Goal: Transaction & Acquisition: Obtain resource

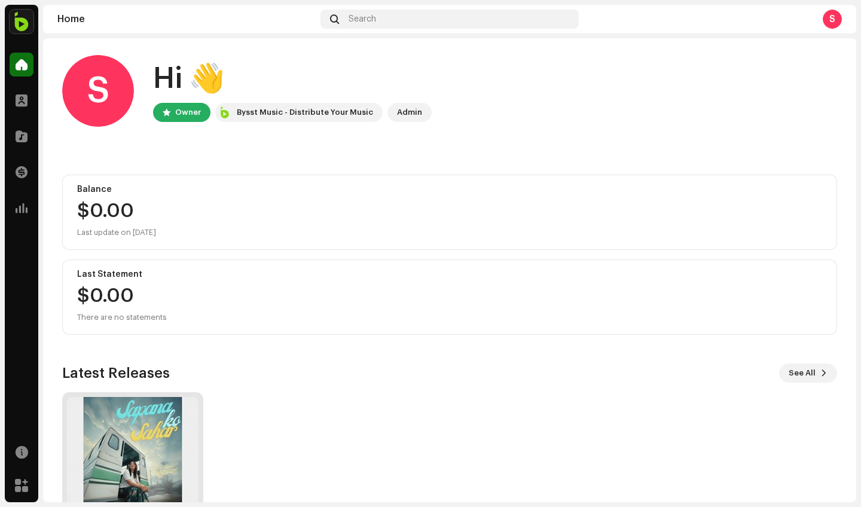
scroll to position [5, 0]
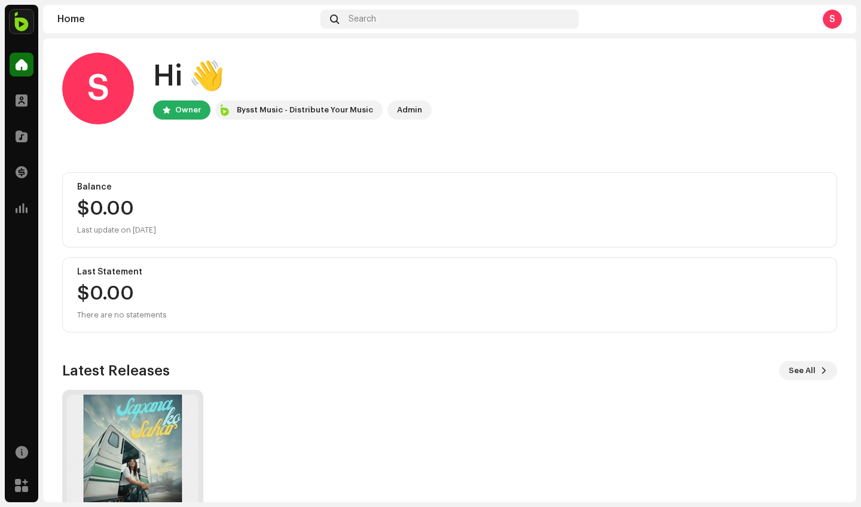
click at [140, 460] on img at bounding box center [133, 461] width 132 height 132
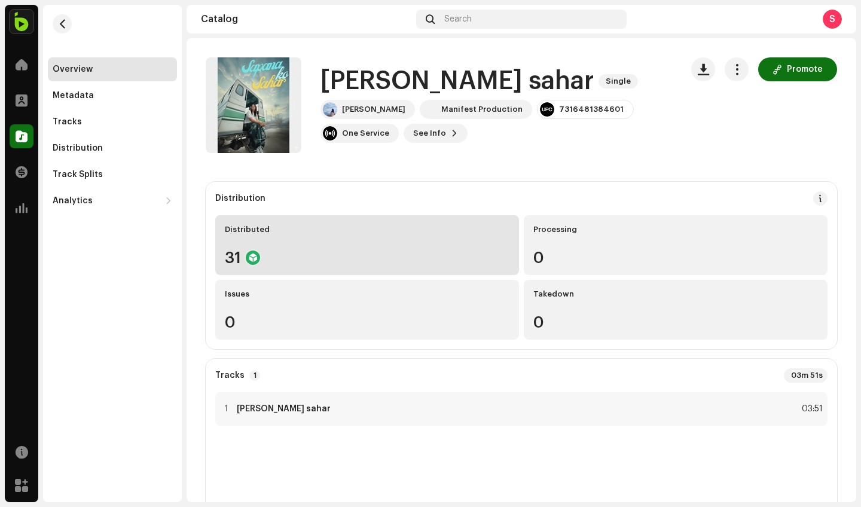
click at [397, 251] on div "31" at bounding box center [367, 258] width 285 height 16
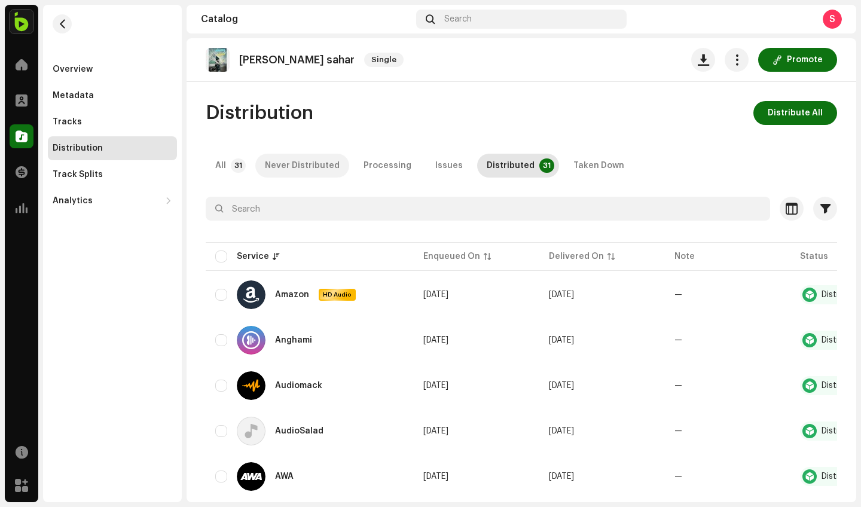
click at [310, 172] on div "Never Distributed" at bounding box center [302, 166] width 75 height 24
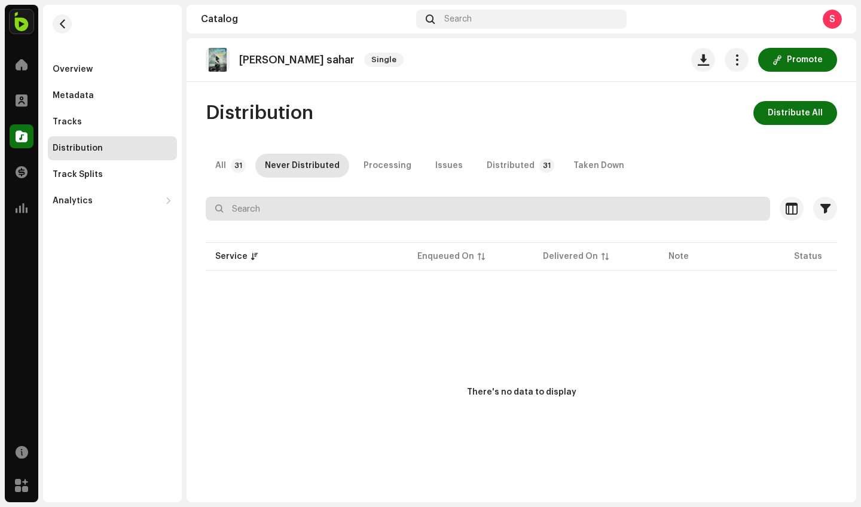
click at [375, 210] on input "text" at bounding box center [488, 209] width 564 height 24
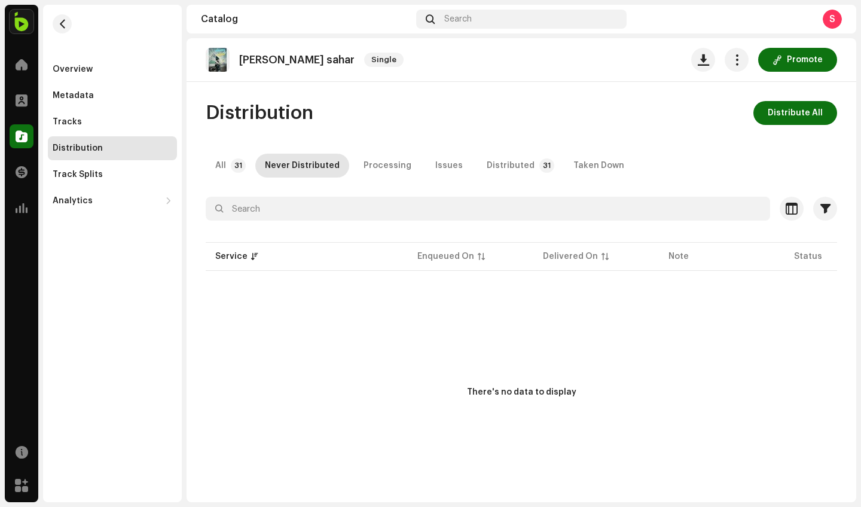
click at [743, 65] on div "Promote" at bounding box center [764, 60] width 146 height 24
click at [731, 56] on span "button" at bounding box center [736, 60] width 11 height 10
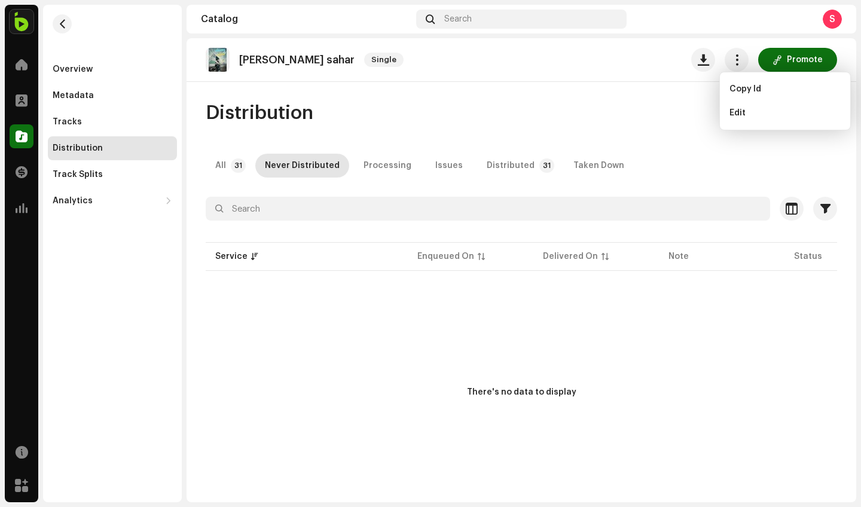
click at [635, 120] on div "Distribution Distribute All" at bounding box center [521, 113] width 631 height 24
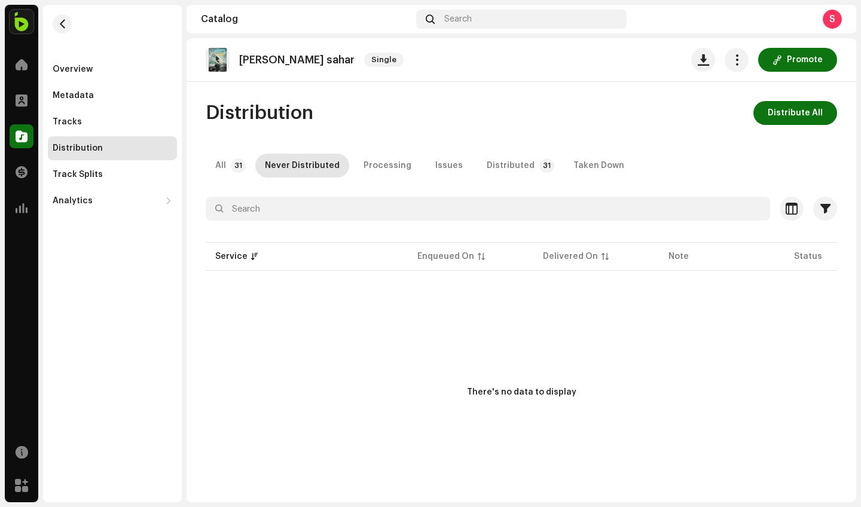
click at [446, 102] on div "Distribution Distribute All" at bounding box center [521, 113] width 631 height 24
click at [69, 119] on div "Tracks" at bounding box center [67, 122] width 29 height 10
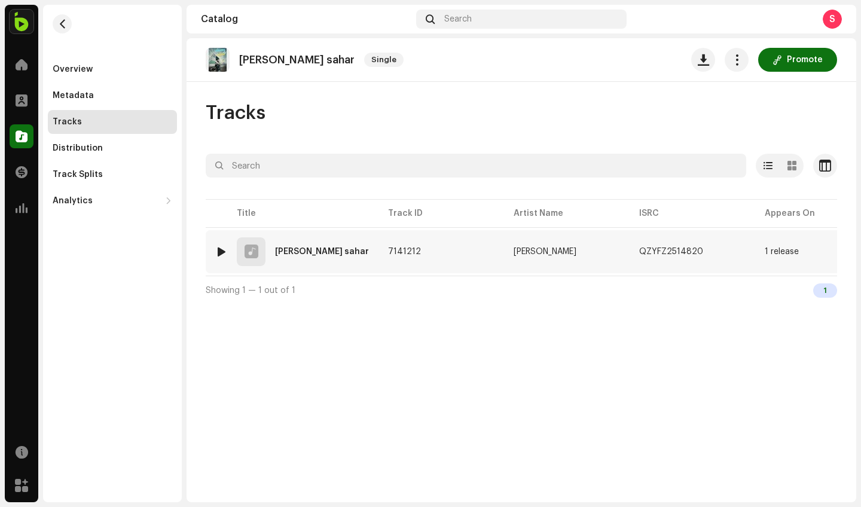
click at [401, 260] on td "7141212" at bounding box center [441, 251] width 126 height 43
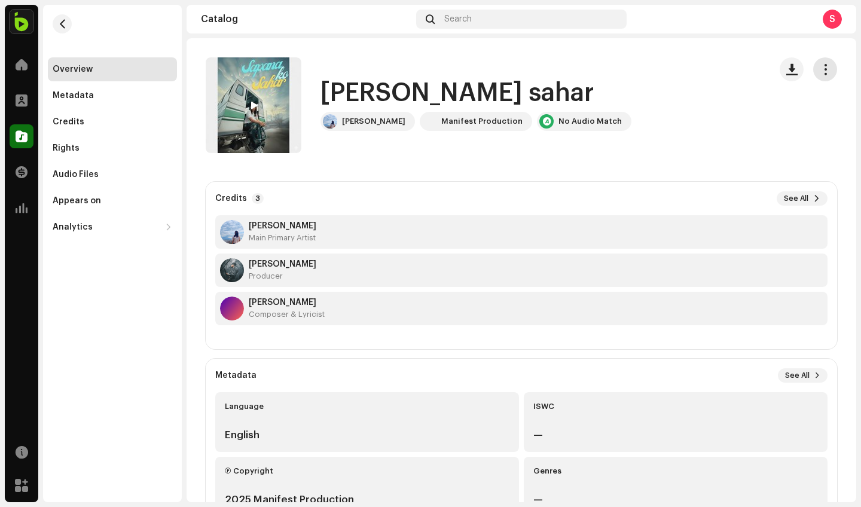
drag, startPoint x: 806, startPoint y: 64, endPoint x: 815, endPoint y: 64, distance: 9.0
click at [813, 64] on re-m-actions-button at bounding box center [825, 69] width 24 height 24
click at [820, 65] on span "button" at bounding box center [825, 70] width 11 height 10
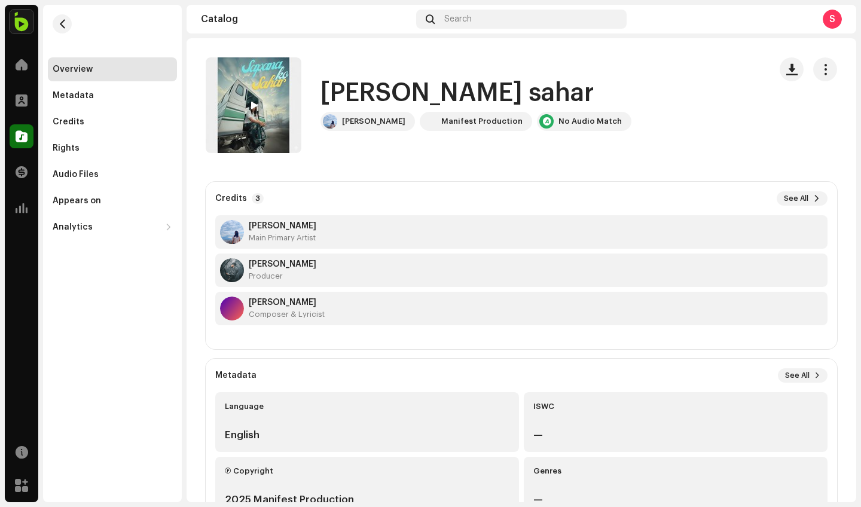
click at [251, 110] on span at bounding box center [253, 106] width 7 height 10
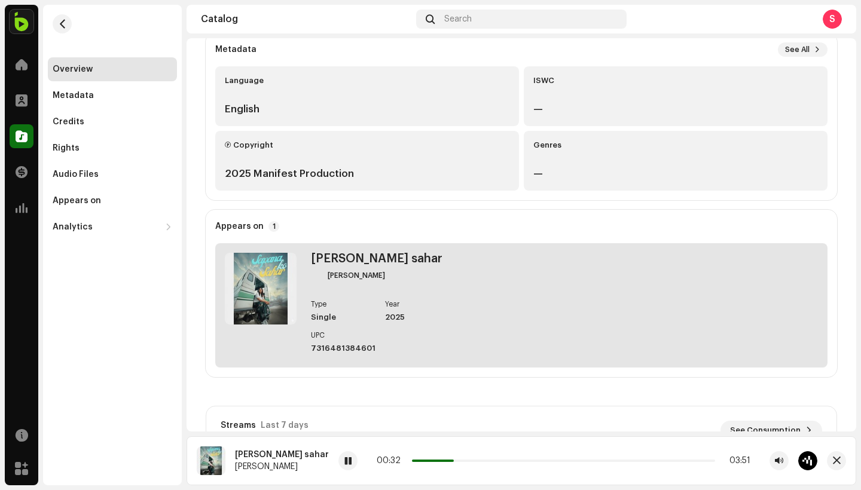
scroll to position [549, 0]
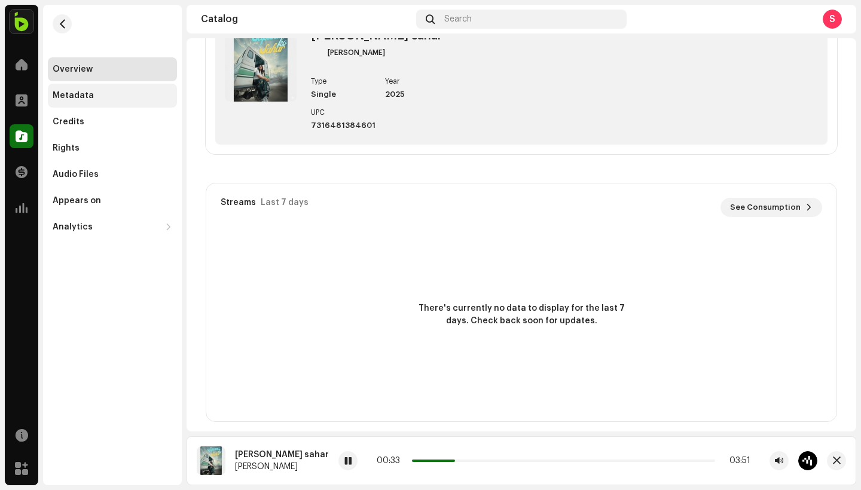
click at [133, 86] on div "Metadata" at bounding box center [112, 96] width 129 height 24
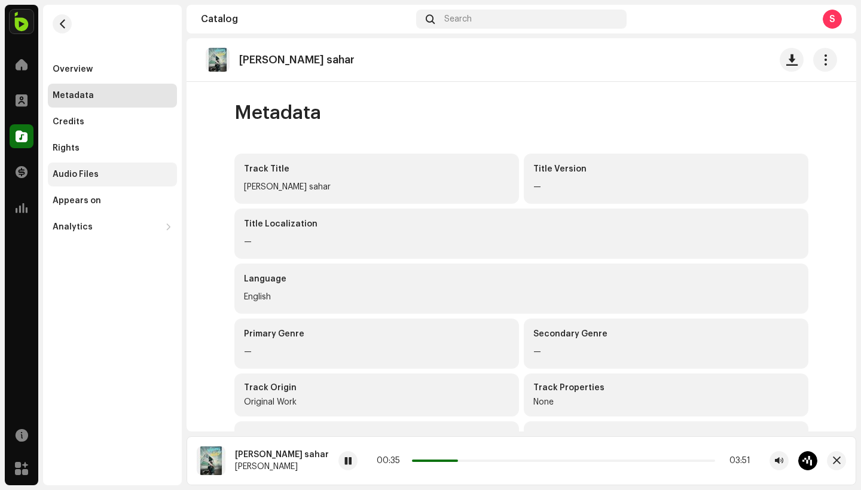
click at [151, 181] on div "Audio Files" at bounding box center [112, 175] width 129 height 24
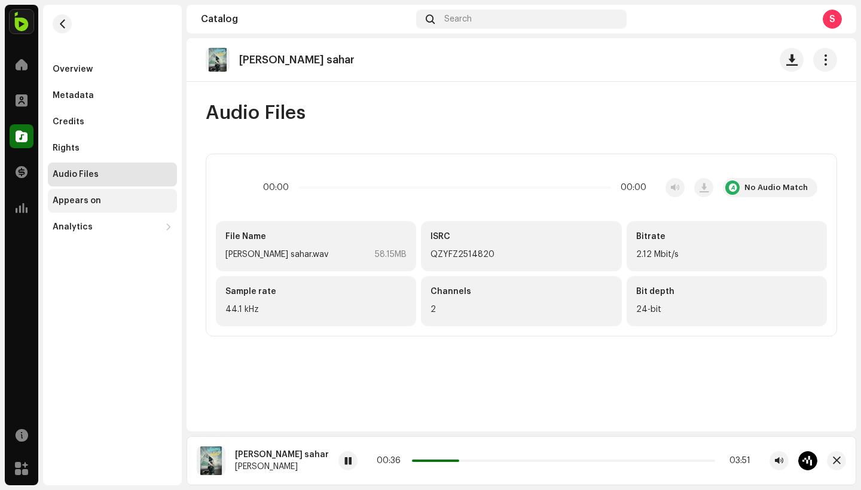
click at [154, 206] on div "Appears on" at bounding box center [112, 201] width 129 height 24
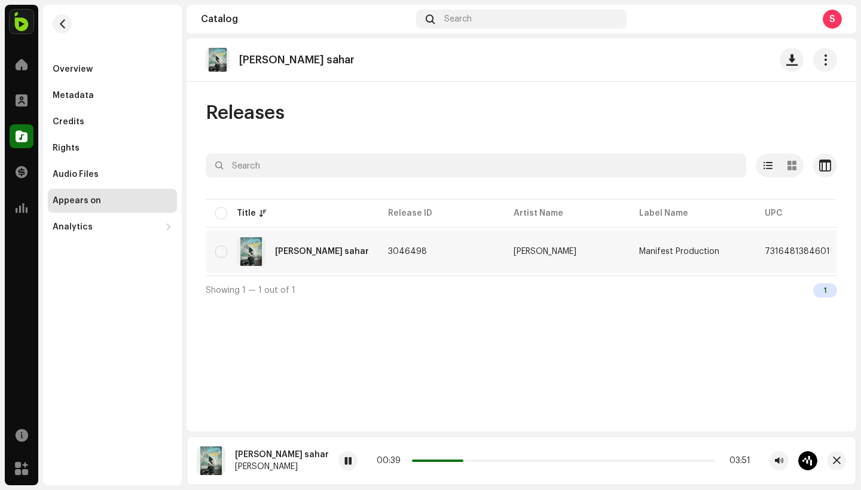
click at [765, 252] on span "7316481384601" at bounding box center [797, 252] width 65 height 8
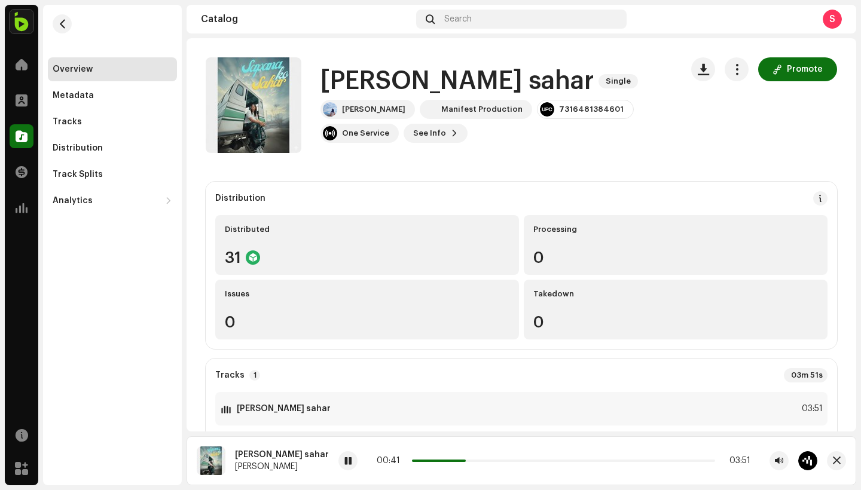
scroll to position [90, 0]
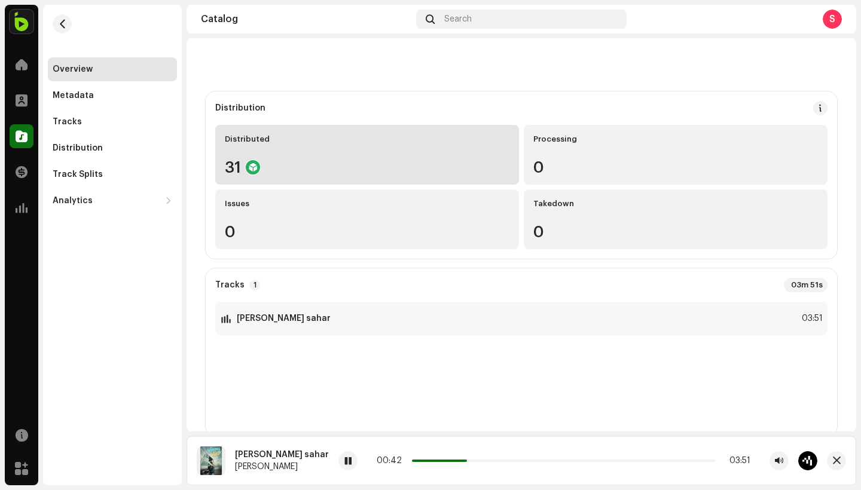
click at [341, 163] on div "31" at bounding box center [367, 168] width 285 height 16
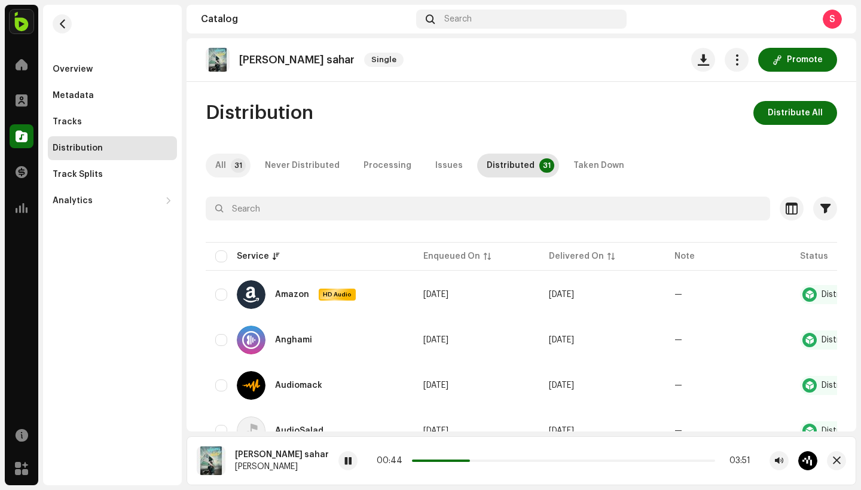
click at [225, 170] on div "All" at bounding box center [220, 166] width 11 height 24
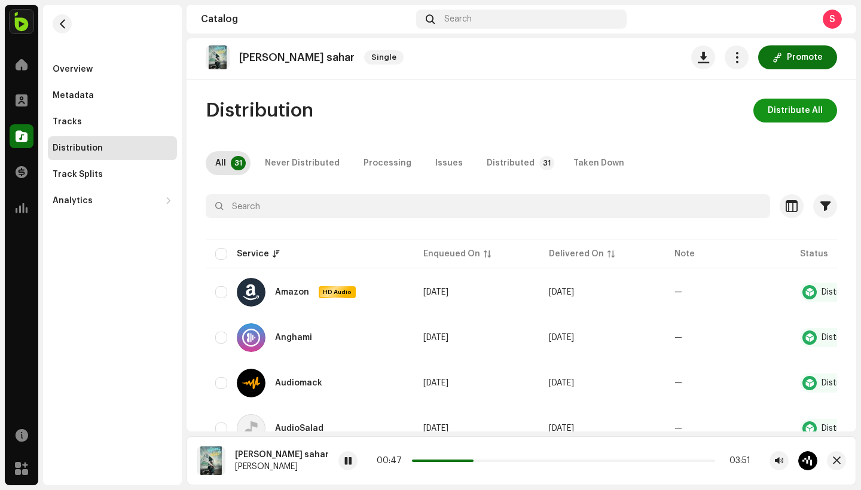
click at [813, 115] on span "Distribute All" at bounding box center [795, 111] width 55 height 24
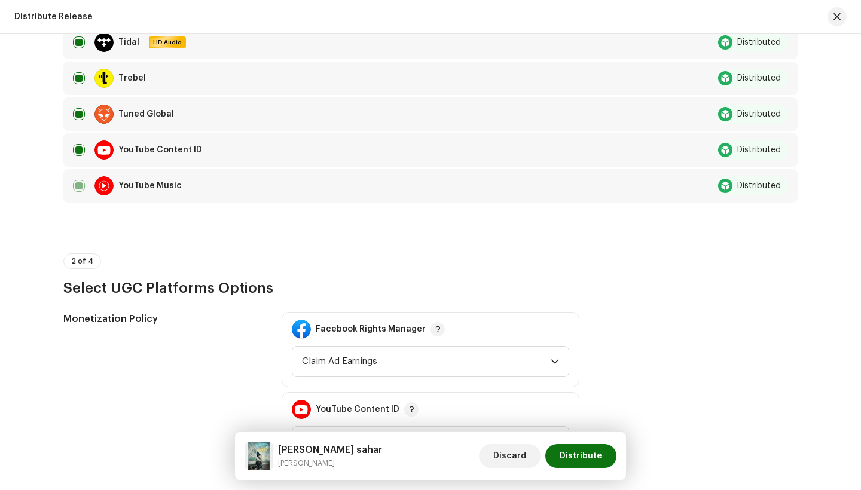
scroll to position [1034, 0]
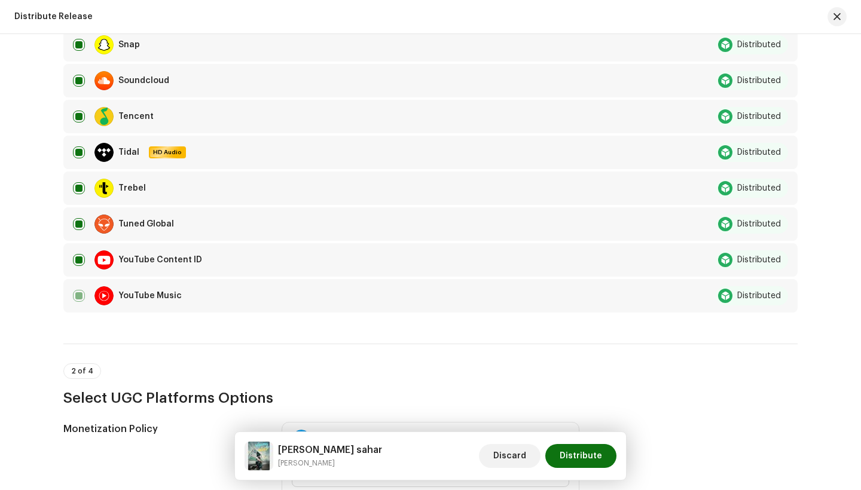
click at [80, 377] on p-tag "2 of 4" at bounding box center [82, 372] width 38 height 16
click at [83, 371] on span "2 of 4" at bounding box center [82, 371] width 22 height 7
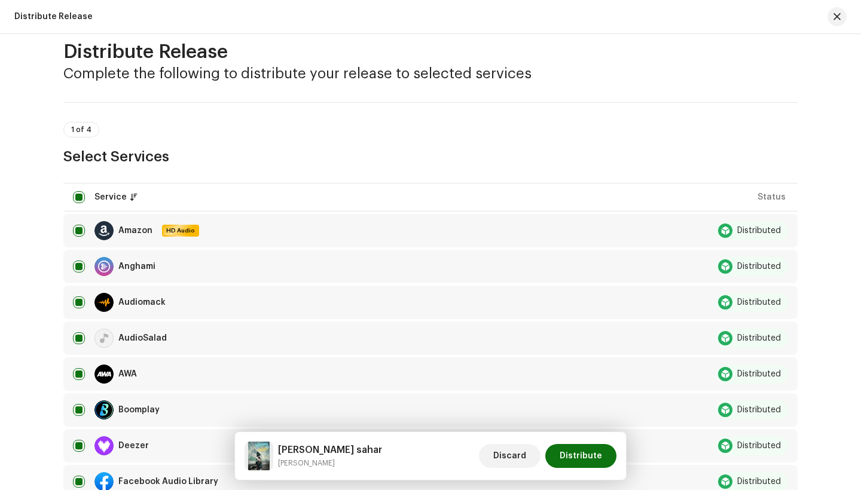
scroll to position [0, 0]
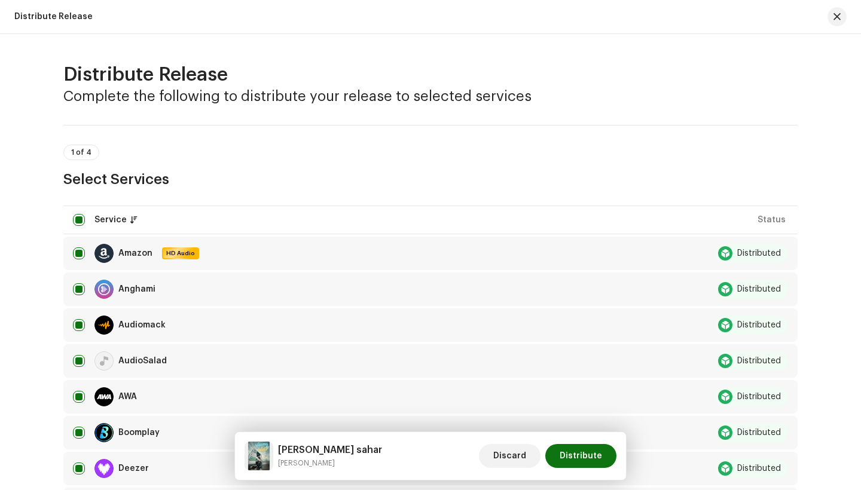
drag, startPoint x: 65, startPoint y: 158, endPoint x: 83, endPoint y: 156, distance: 18.6
click at [65, 158] on p-tag "1 of 4" at bounding box center [81, 153] width 36 height 16
drag, startPoint x: 82, startPoint y: 219, endPoint x: 115, endPoint y: 221, distance: 33.0
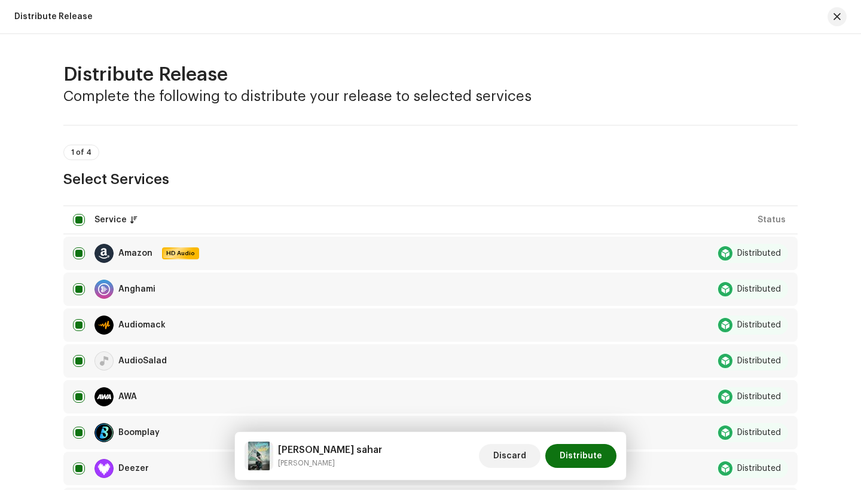
click at [82, 219] on input "checkbox" at bounding box center [79, 220] width 12 height 12
checkbox input "false"
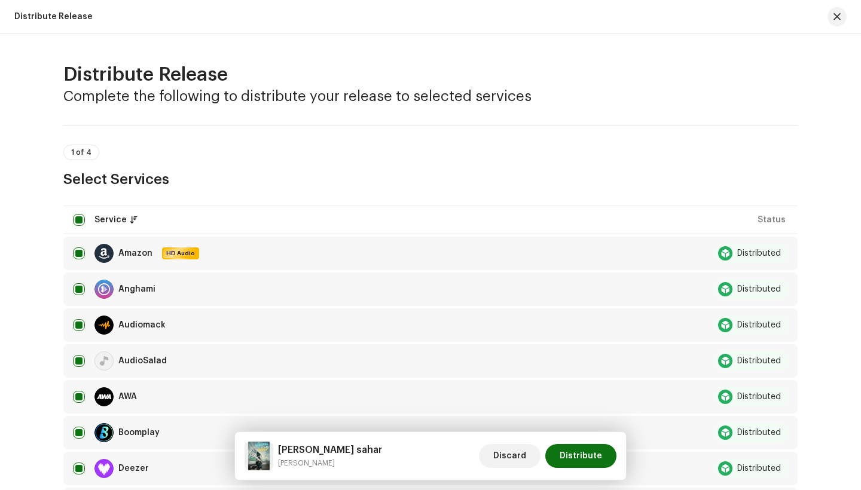
checkbox input "false"
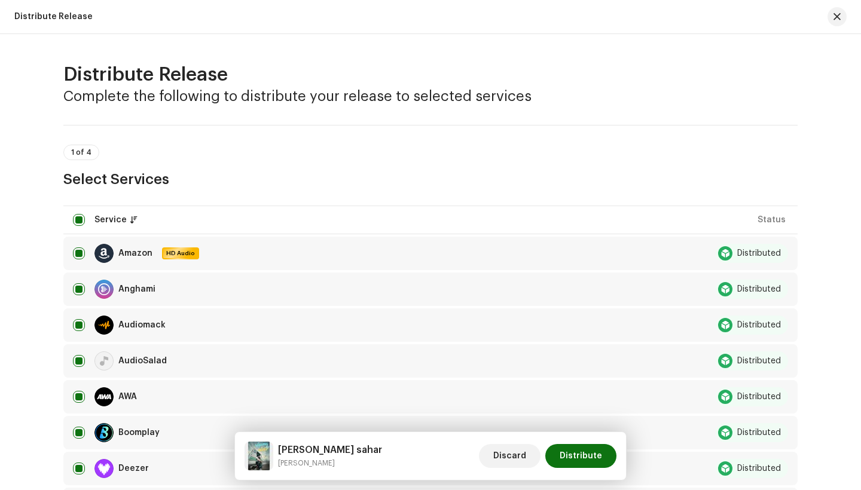
checkbox input "false"
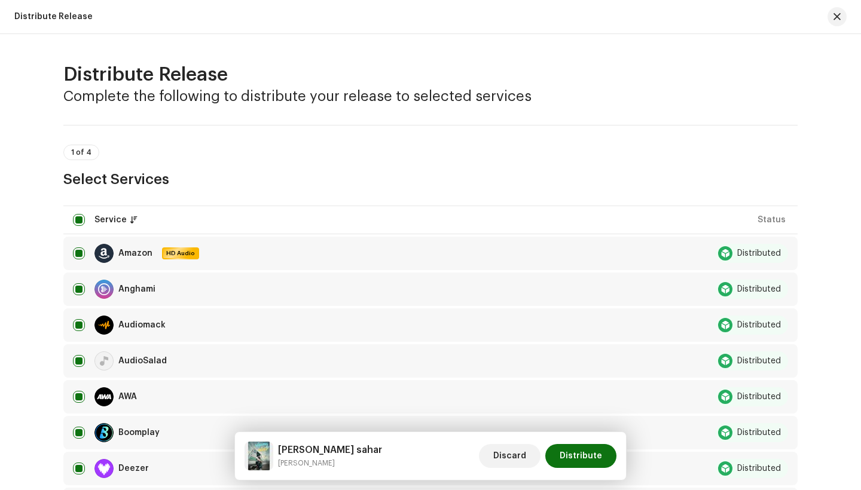
checkbox input "false"
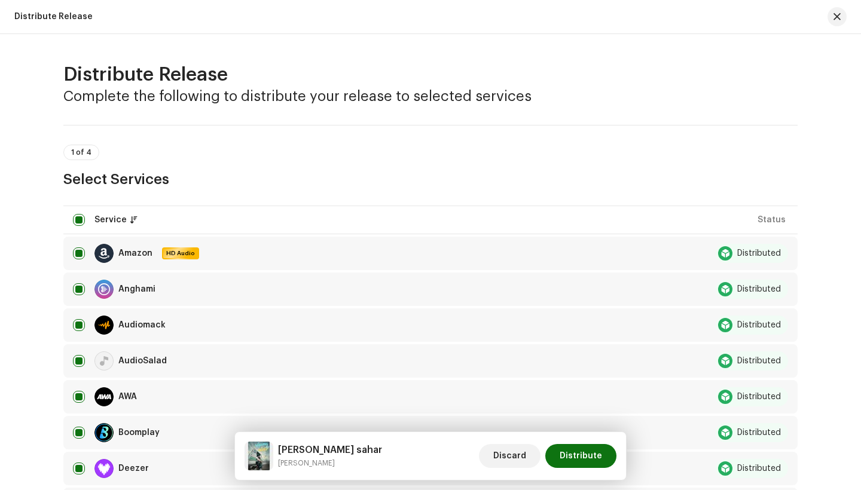
checkbox input "false"
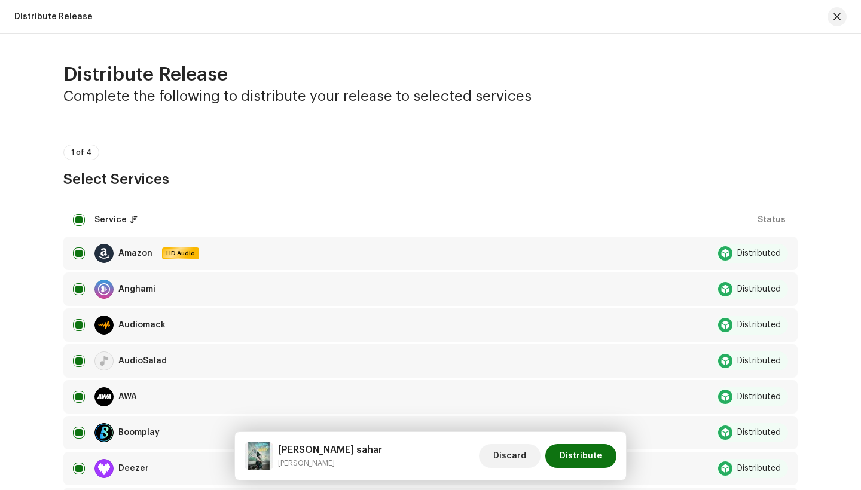
checkbox input "false"
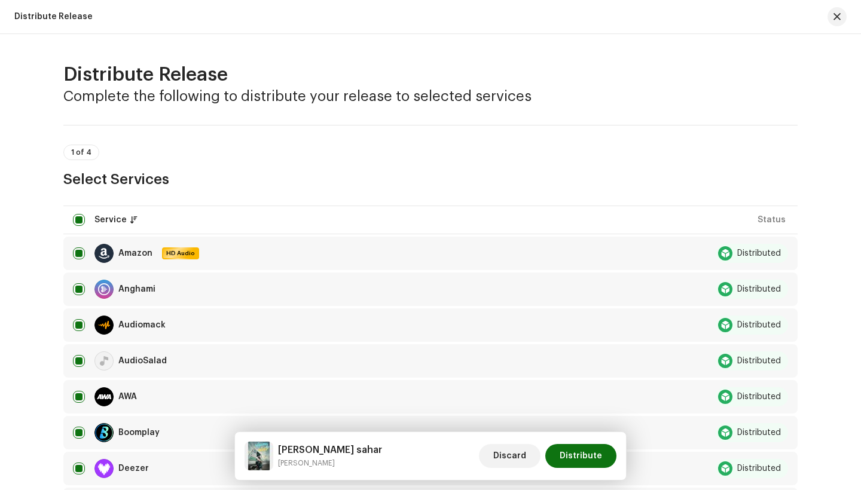
checkbox input "false"
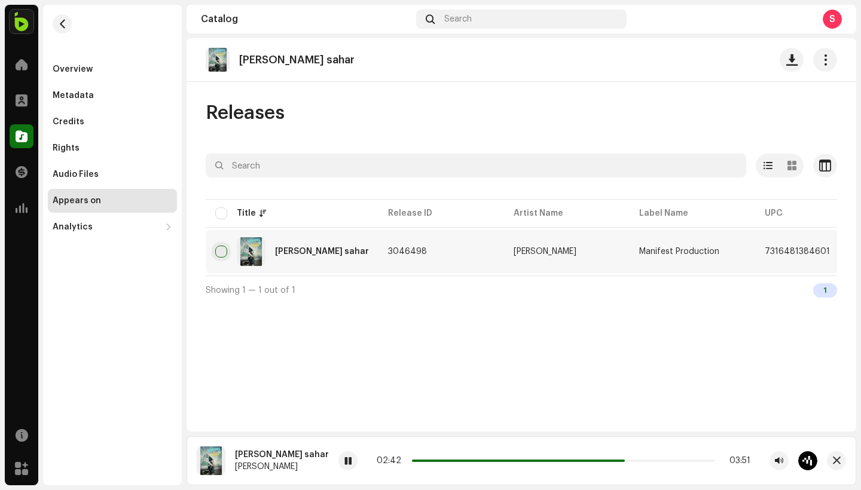
click at [218, 255] on input "checkbox" at bounding box center [221, 252] width 12 height 12
checkbox input "true"
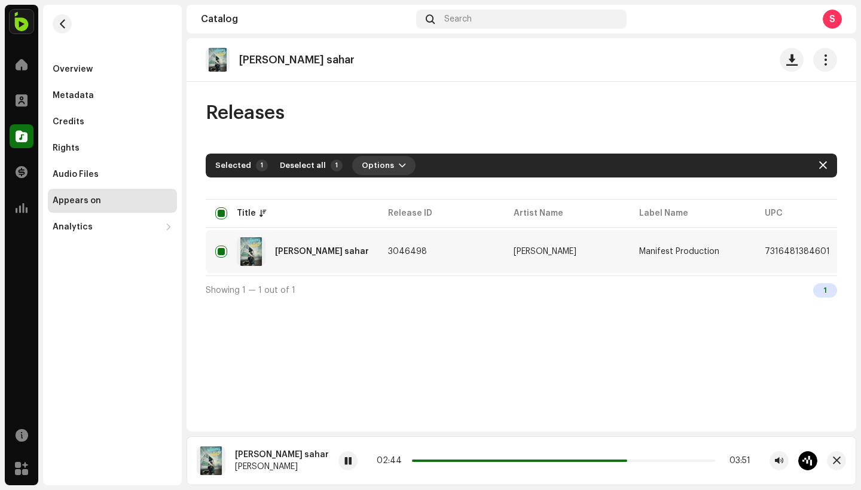
click at [376, 167] on span "Options" at bounding box center [378, 166] width 32 height 24
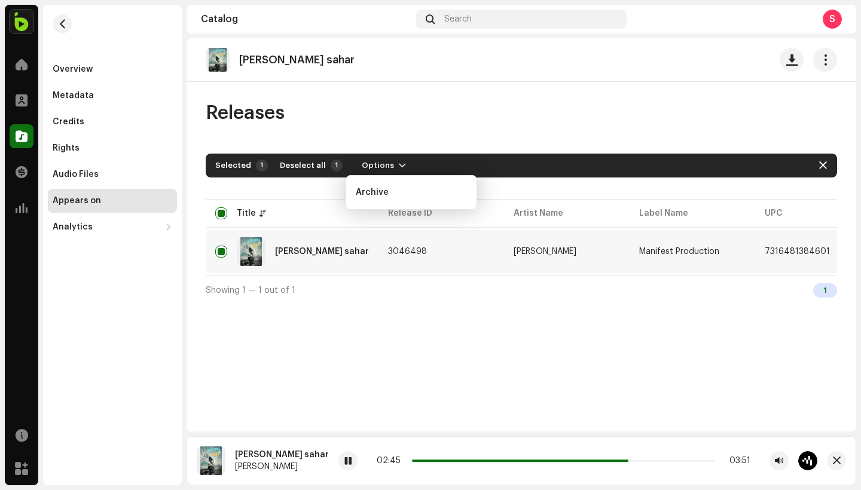
click at [412, 291] on div "Showing 1 — 1 out of 1 1" at bounding box center [521, 290] width 631 height 29
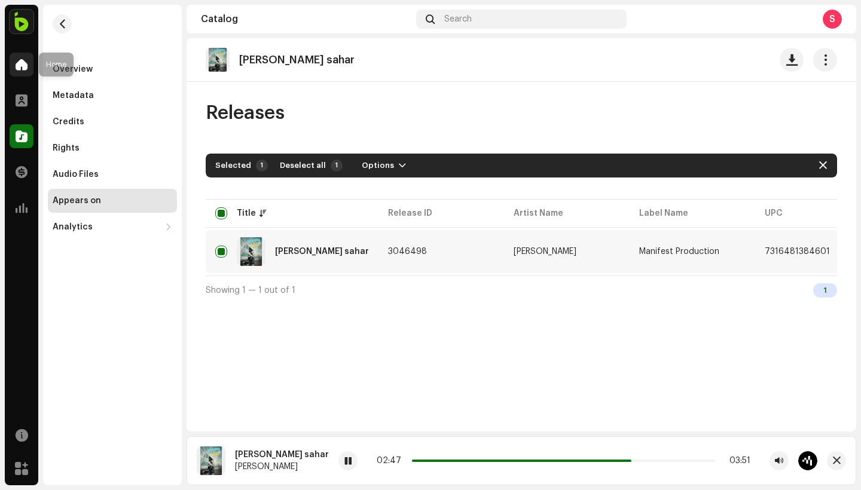
click at [19, 65] on span at bounding box center [22, 65] width 12 height 10
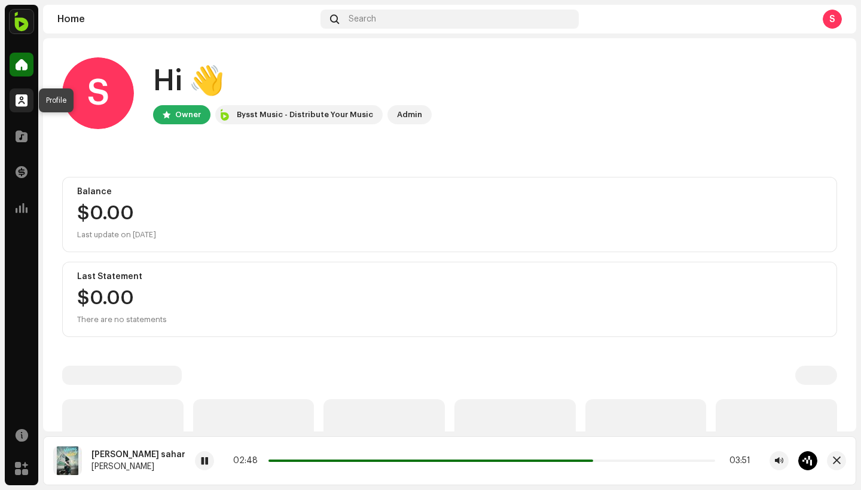
click at [17, 98] on span at bounding box center [22, 101] width 12 height 10
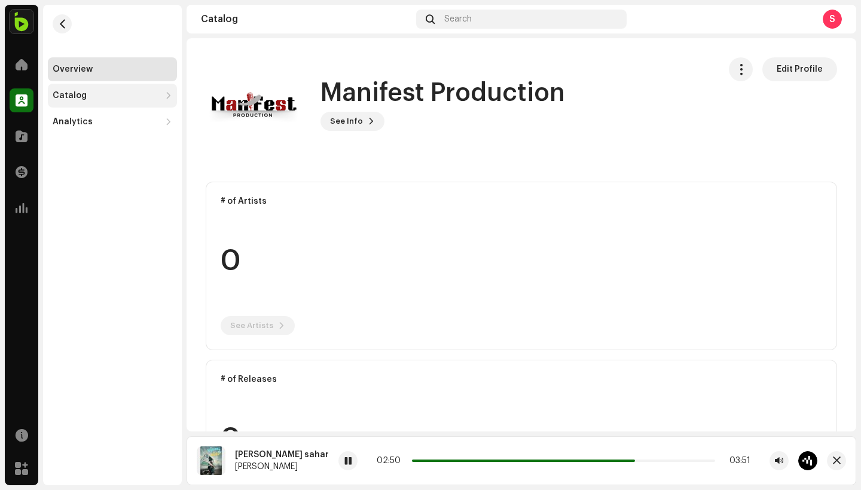
click at [118, 95] on div "Catalog" at bounding box center [107, 96] width 108 height 10
click at [111, 129] on div "Releases" at bounding box center [112, 122] width 129 height 24
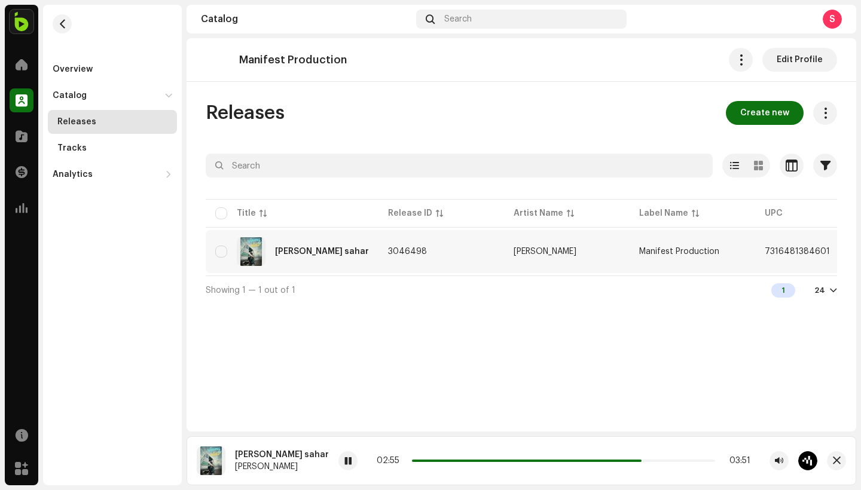
click at [755, 239] on td "7316481384601" at bounding box center [818, 251] width 126 height 43
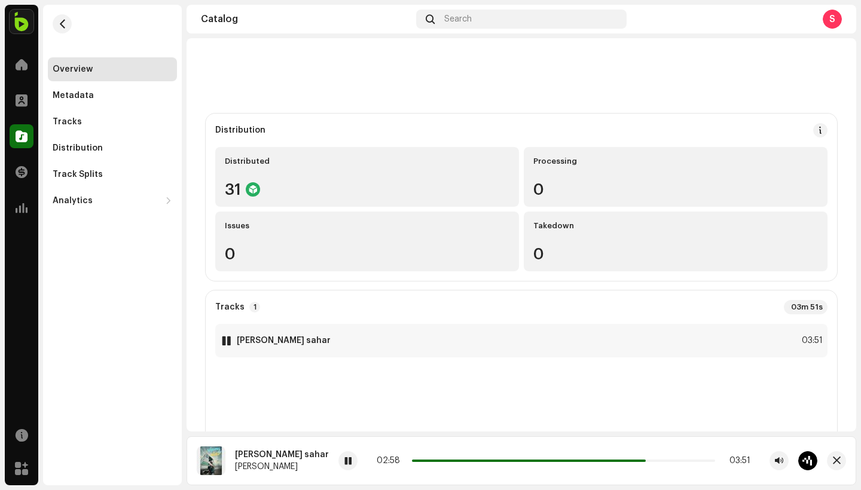
scroll to position [48, 0]
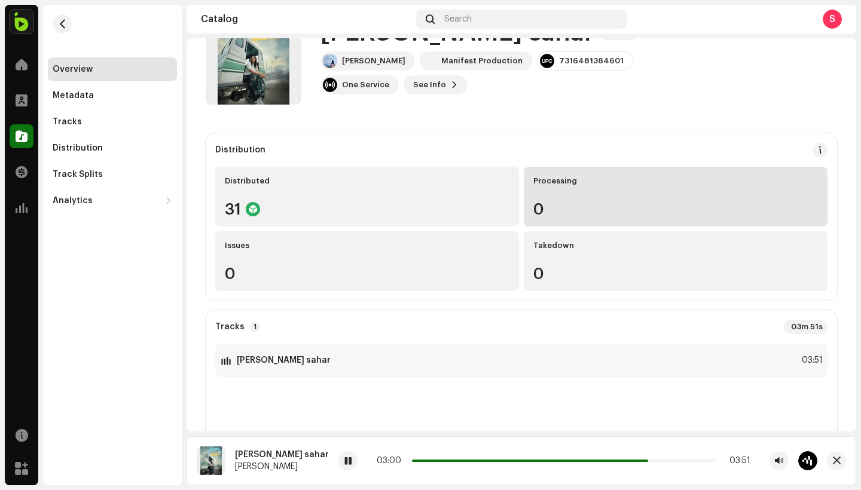
click at [593, 188] on div "Processing 0" at bounding box center [676, 197] width 304 height 60
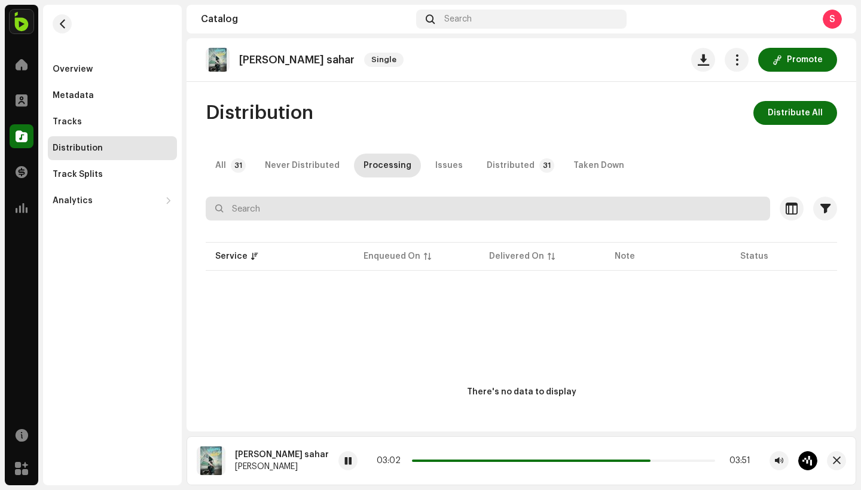
click at [432, 209] on input "text" at bounding box center [488, 209] width 564 height 24
type input "spotify"
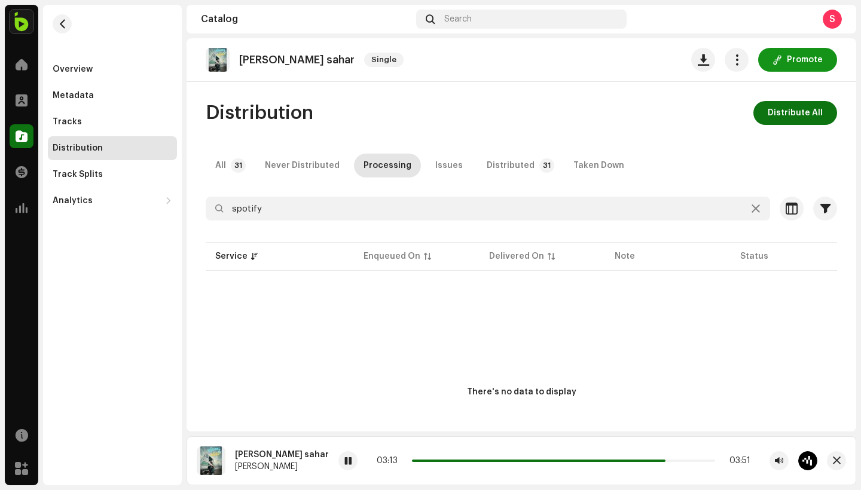
click at [807, 60] on span "Promote" at bounding box center [805, 60] width 36 height 24
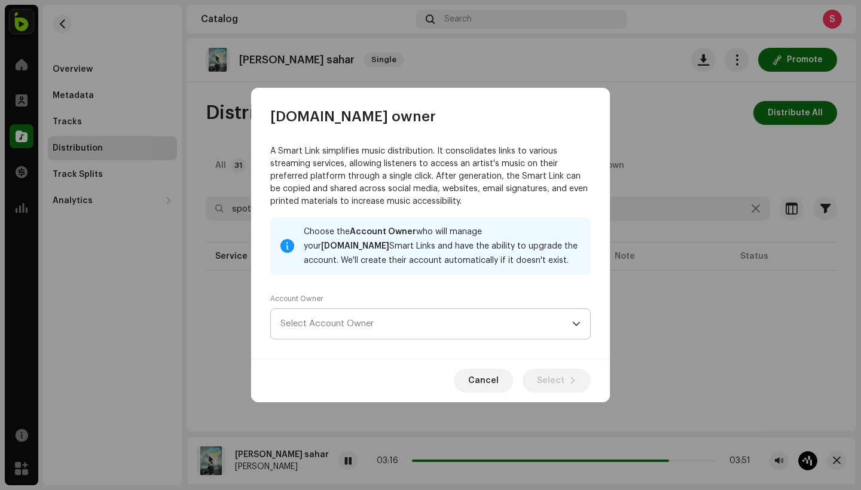
click at [400, 326] on span "Select Account Owner" at bounding box center [426, 324] width 292 height 30
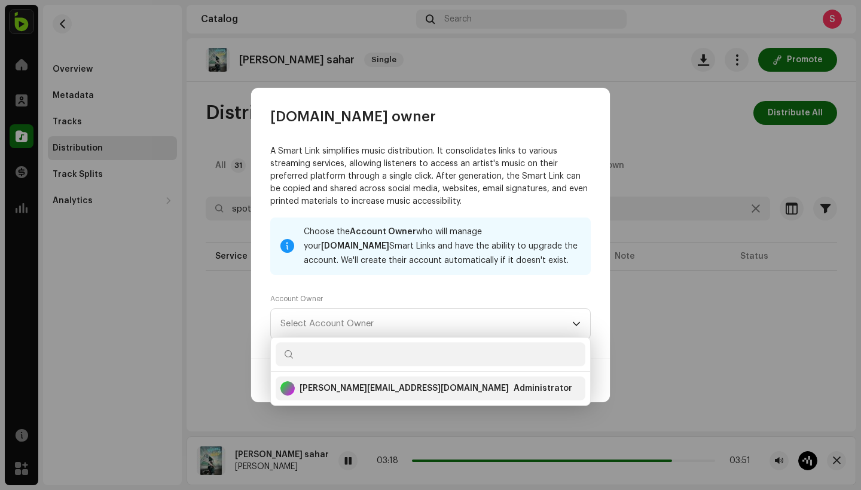
click at [514, 391] on div "Administrator" at bounding box center [543, 389] width 59 height 12
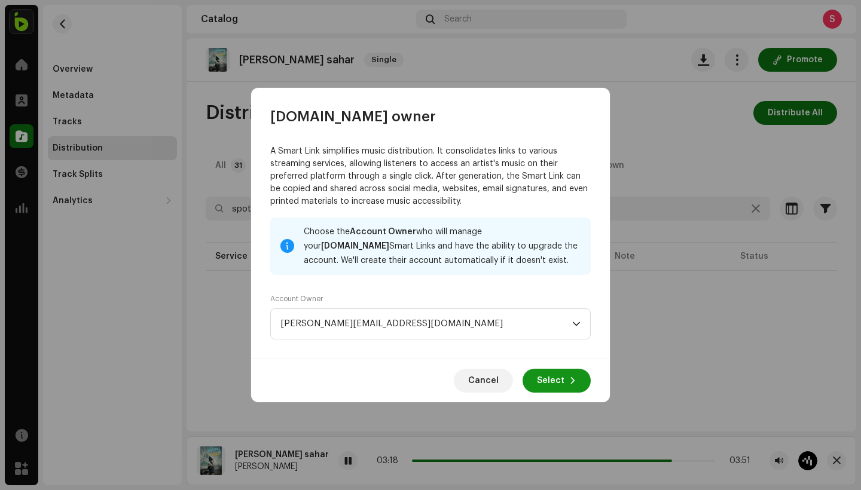
click at [564, 381] on span "Select" at bounding box center [551, 381] width 28 height 24
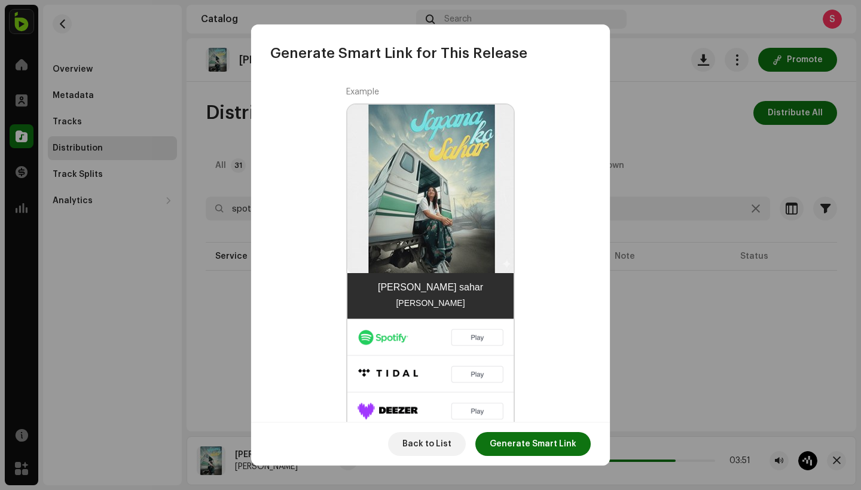
scroll to position [319, 0]
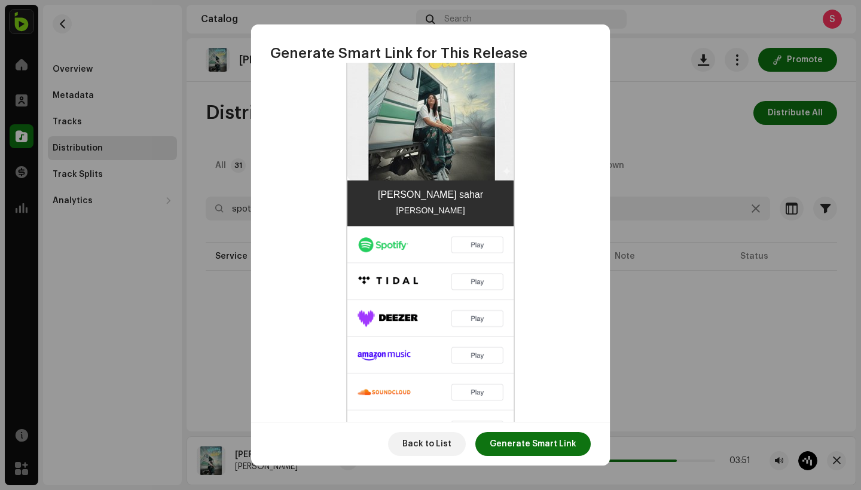
click at [477, 245] on img at bounding box center [430, 336] width 166 height 221
click at [532, 449] on span "Generate Smart Link" at bounding box center [533, 444] width 87 height 24
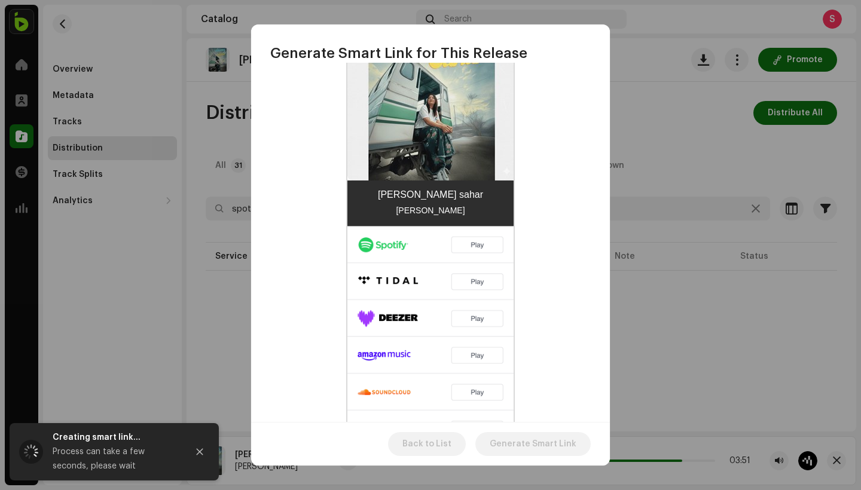
scroll to position [364, 0]
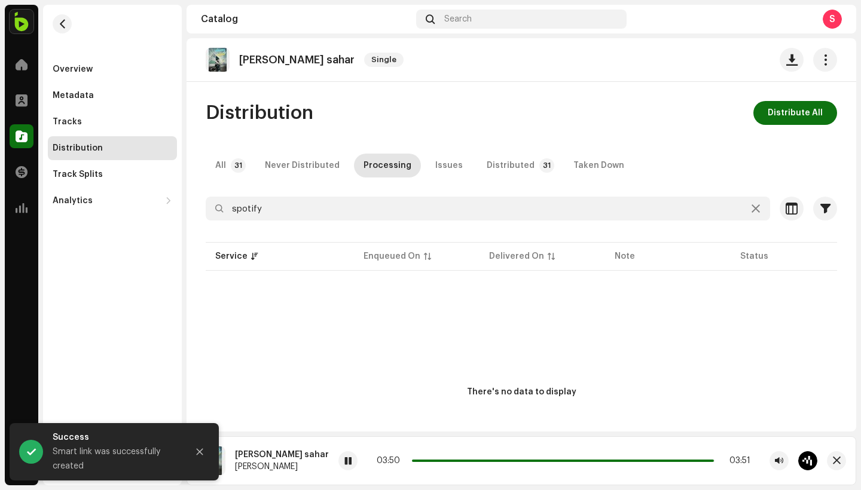
click at [129, 451] on div "Smart link was successfully created" at bounding box center [116, 459] width 126 height 29
click at [820, 65] on span "button" at bounding box center [825, 60] width 11 height 10
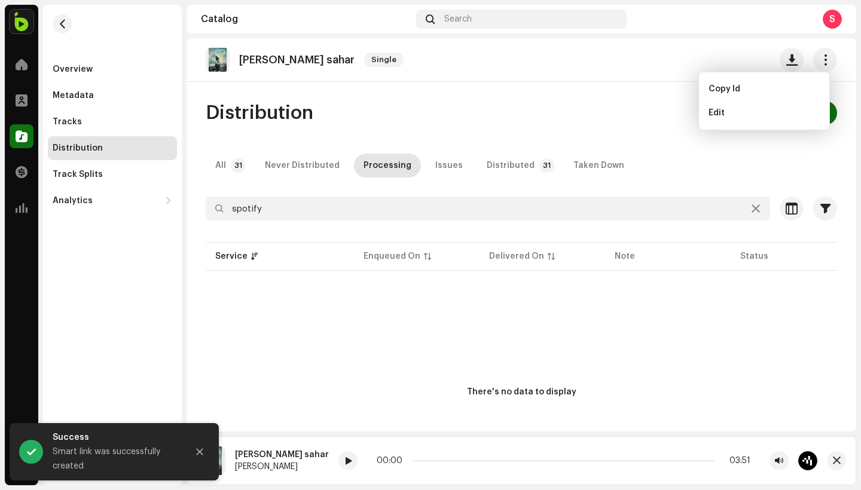
click at [602, 194] on div "Distribution Distribute All All 31 Never Distributed Processing Issues Distribu…" at bounding box center [522, 306] width 670 height 411
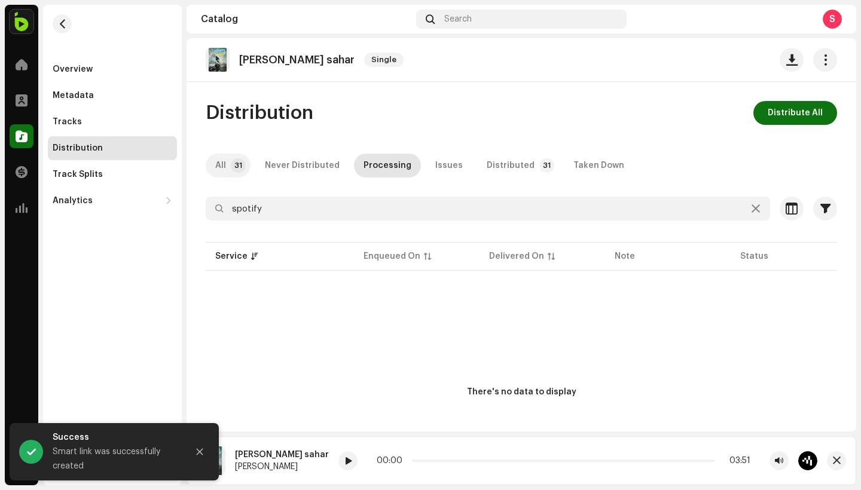
click at [227, 170] on p-tab "All 31" at bounding box center [228, 166] width 45 height 24
click at [293, 167] on div "Never Distributed" at bounding box center [302, 166] width 75 height 24
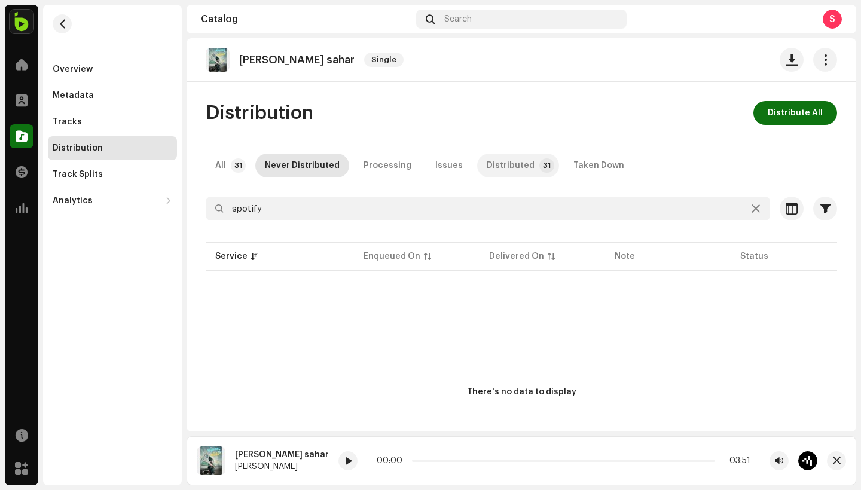
click at [521, 172] on p-tab "Distributed 31" at bounding box center [518, 166] width 82 height 24
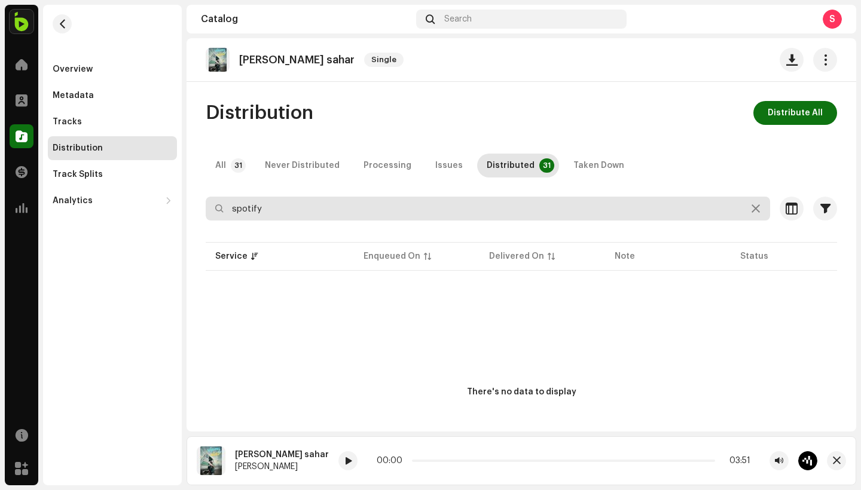
drag, startPoint x: 359, startPoint y: 210, endPoint x: 221, endPoint y: 193, distance: 138.6
click at [221, 193] on div "Distribution Distribute All All 31 Never Distributed Processing Issues Distribu…" at bounding box center [522, 306] width 670 height 411
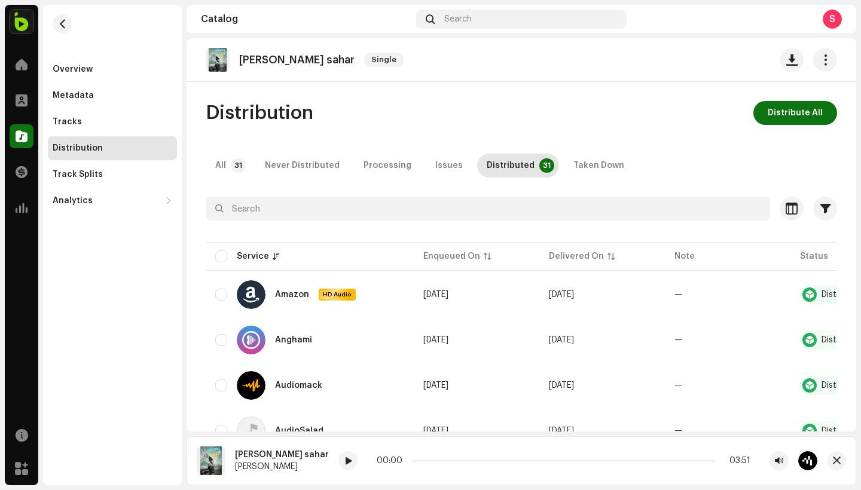
click at [33, 73] on div "Home" at bounding box center [21, 64] width 33 height 33
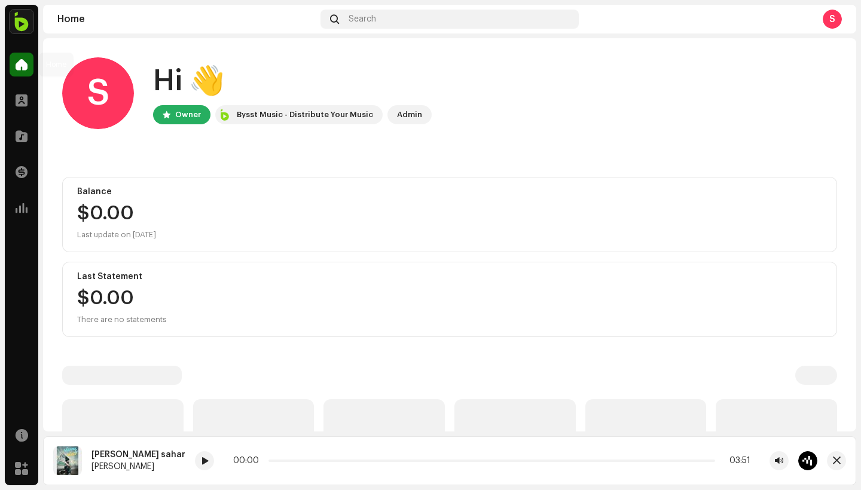
click at [30, 68] on div at bounding box center [22, 65] width 24 height 24
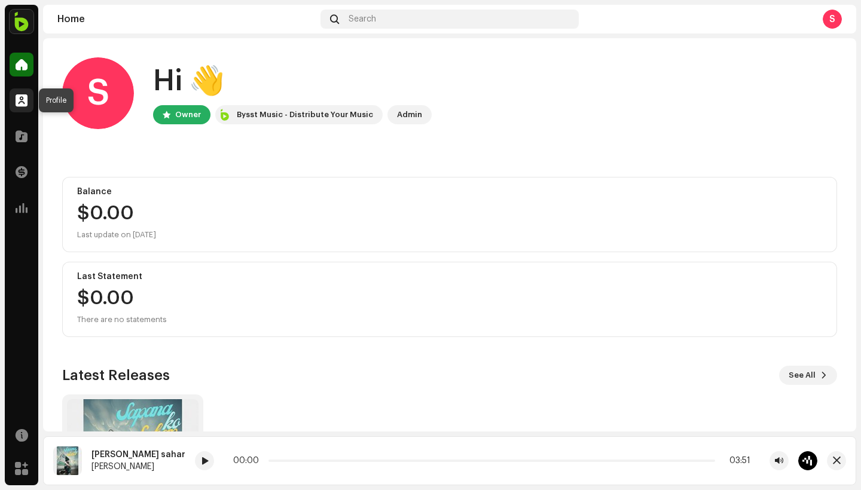
click at [18, 98] on span at bounding box center [22, 101] width 12 height 10
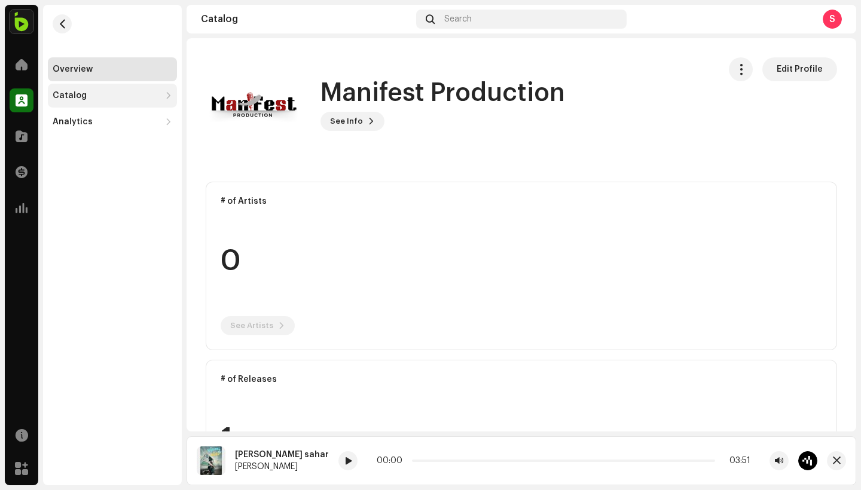
click at [82, 97] on div "Catalog" at bounding box center [70, 96] width 34 height 10
click at [89, 147] on div "Tracks" at bounding box center [114, 149] width 115 height 10
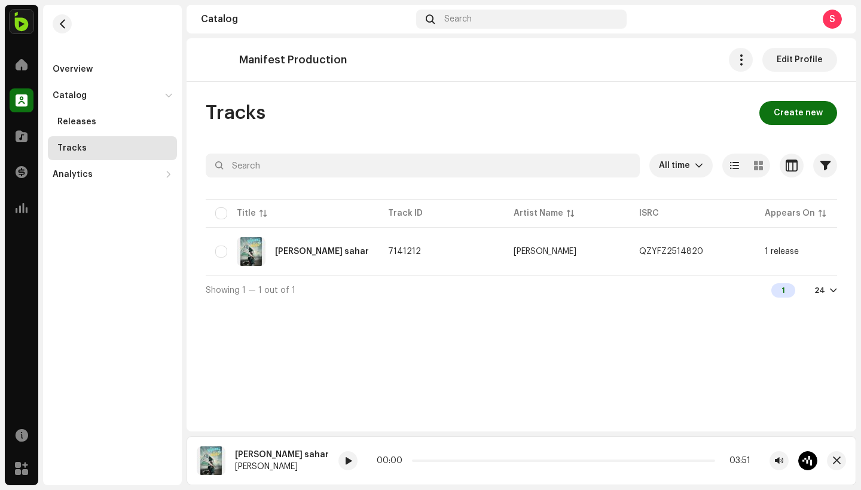
click at [599, 333] on div "Manifest Production Edit Profile Tracks Create new All time Selected 0 Options …" at bounding box center [522, 234] width 670 height 393
click at [130, 175] on div "Analytics" at bounding box center [107, 175] width 108 height 10
click at [125, 228] on div "Engagement" at bounding box center [114, 227] width 115 height 10
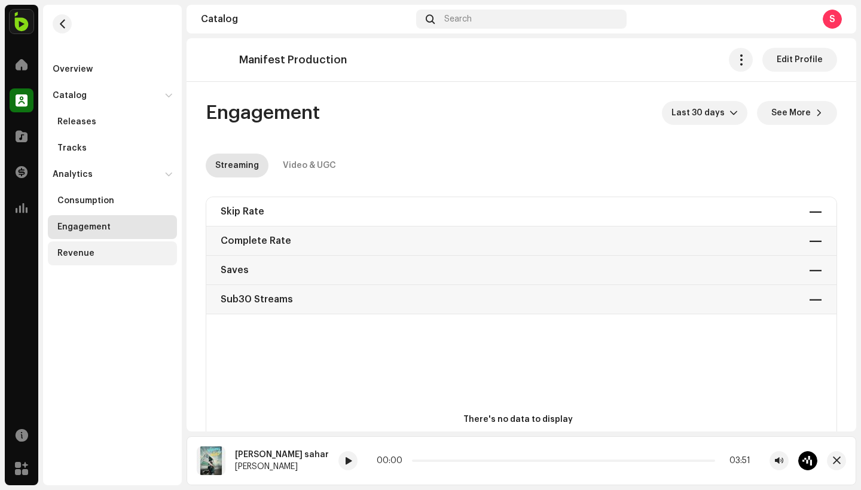
click at [116, 255] on div "Revenue" at bounding box center [114, 254] width 115 height 10
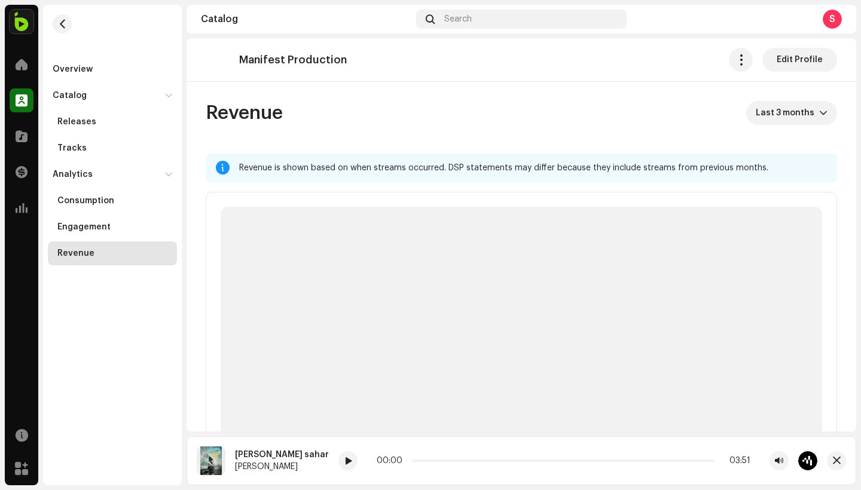
click at [113, 257] on div "Revenue" at bounding box center [114, 254] width 115 height 10
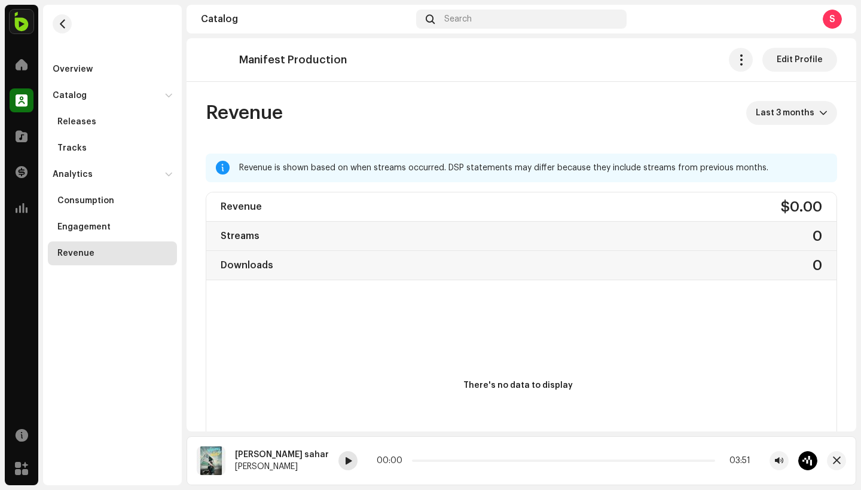
click at [338, 458] on div at bounding box center [347, 460] width 19 height 19
click at [98, 123] on div "Releases" at bounding box center [114, 122] width 115 height 10
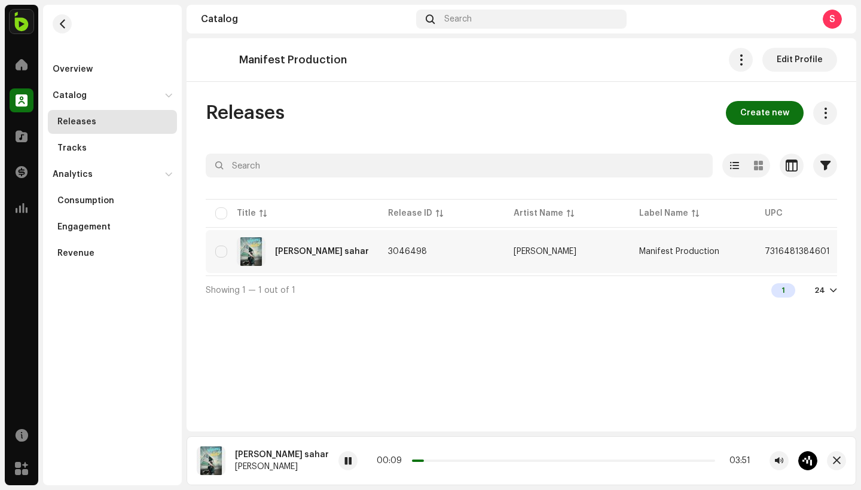
click at [429, 257] on td "3046498" at bounding box center [441, 251] width 126 height 43
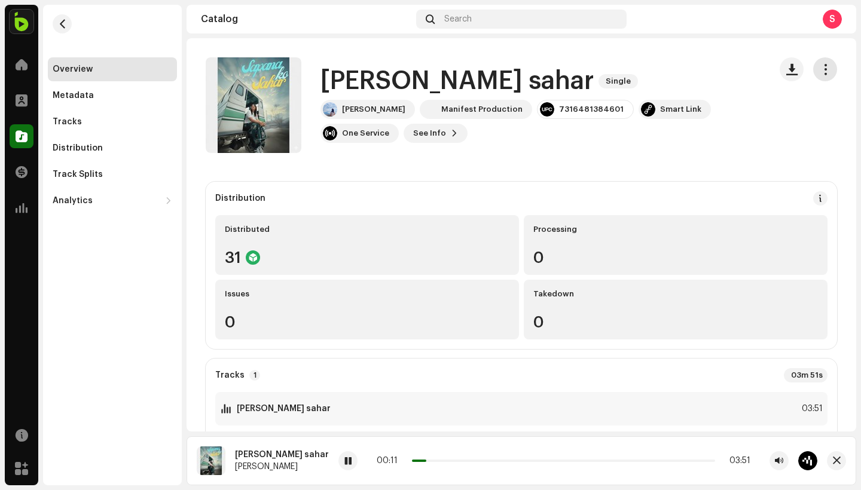
click at [820, 65] on span "button" at bounding box center [825, 70] width 11 height 10
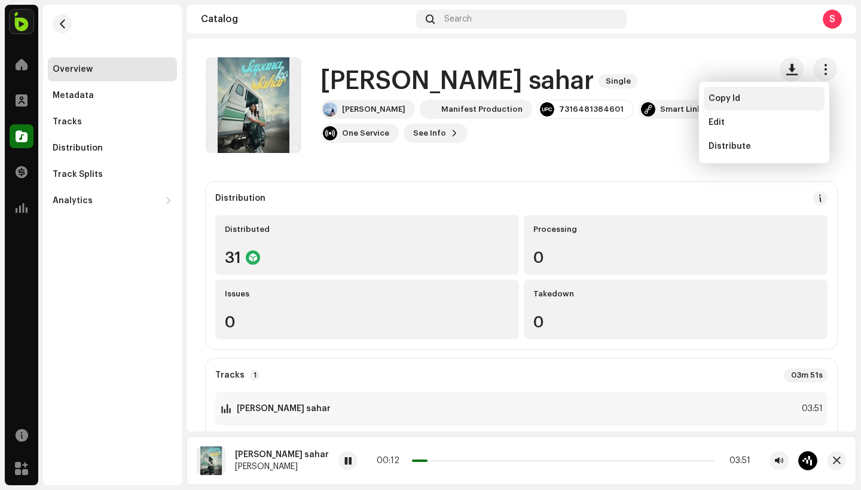
click at [753, 94] on div "Copy Id" at bounding box center [764, 99] width 111 height 10
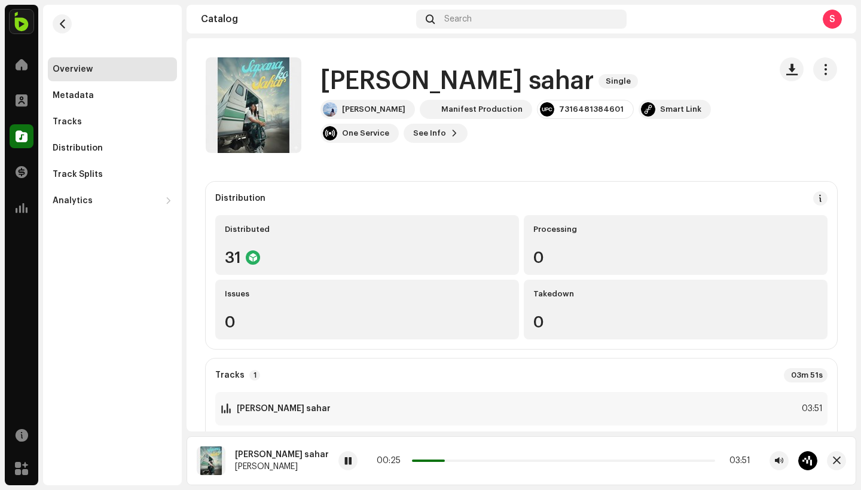
scroll to position [112, 0]
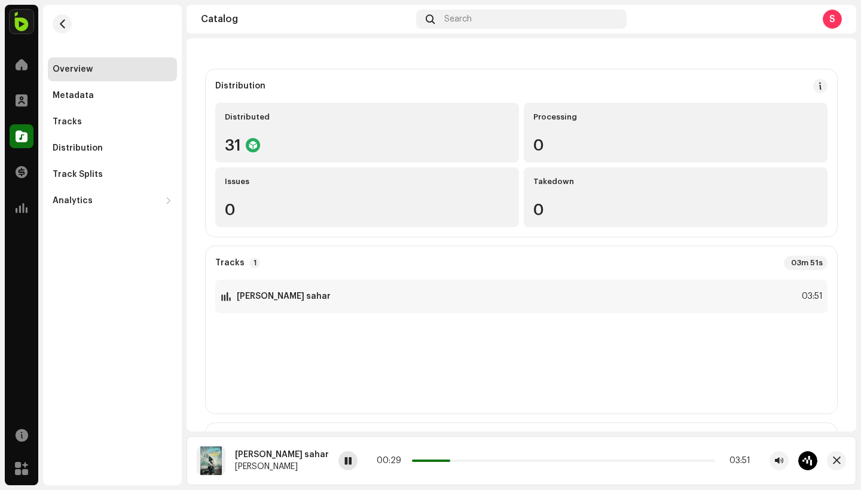
click at [344, 463] on span at bounding box center [347, 462] width 7 height 10
click at [810, 463] on div at bounding box center [807, 460] width 19 height 19
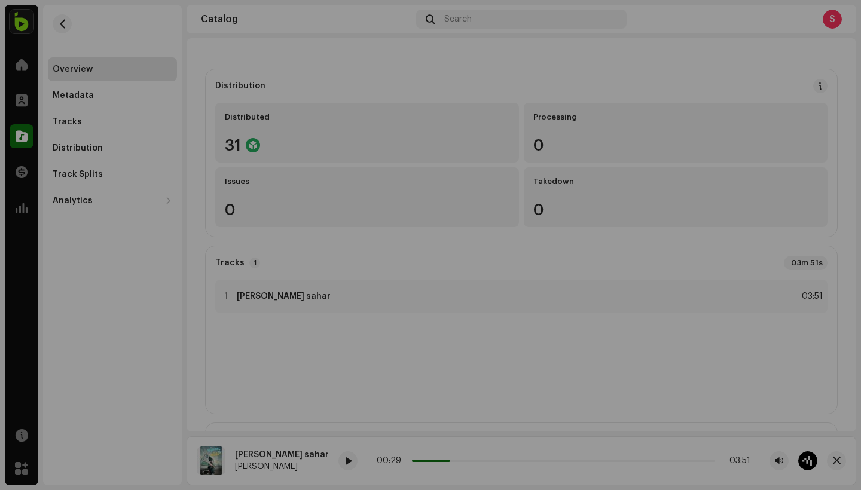
click at [788, 190] on div "Master Your Track with AI Experience the difference of professional-grade audio…" at bounding box center [430, 245] width 861 height 490
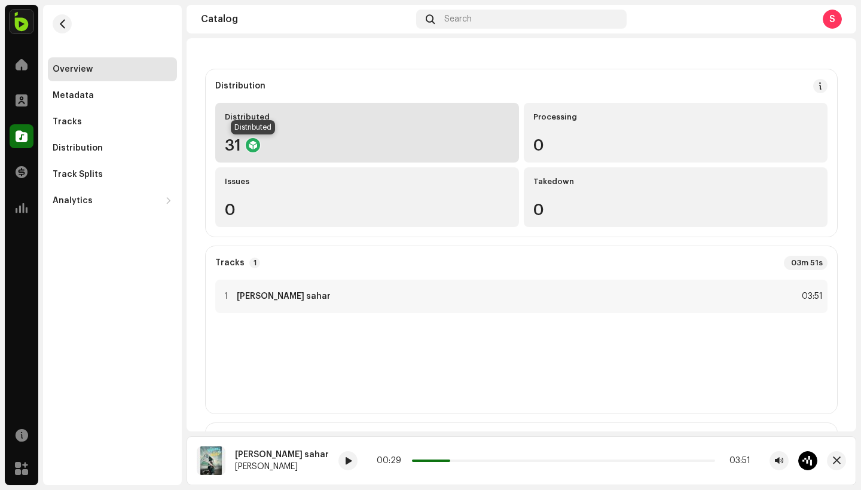
click at [253, 145] on div at bounding box center [253, 145] width 14 height 14
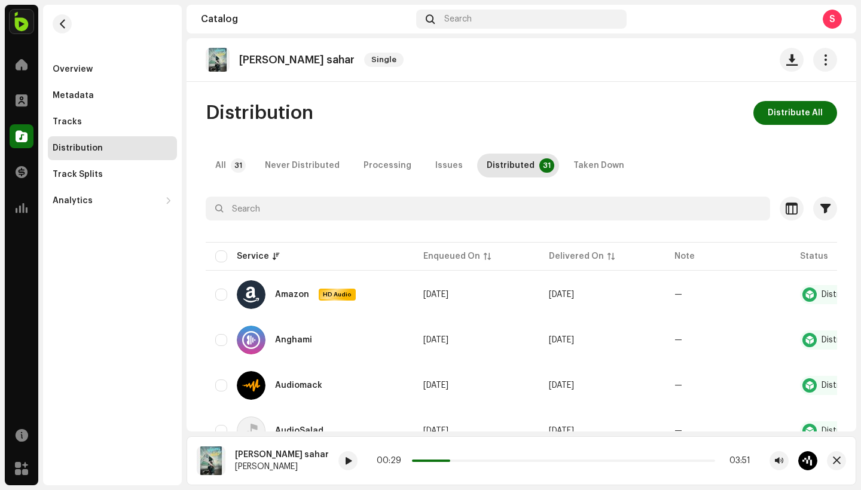
click at [789, 65] on span "button" at bounding box center [791, 60] width 11 height 10
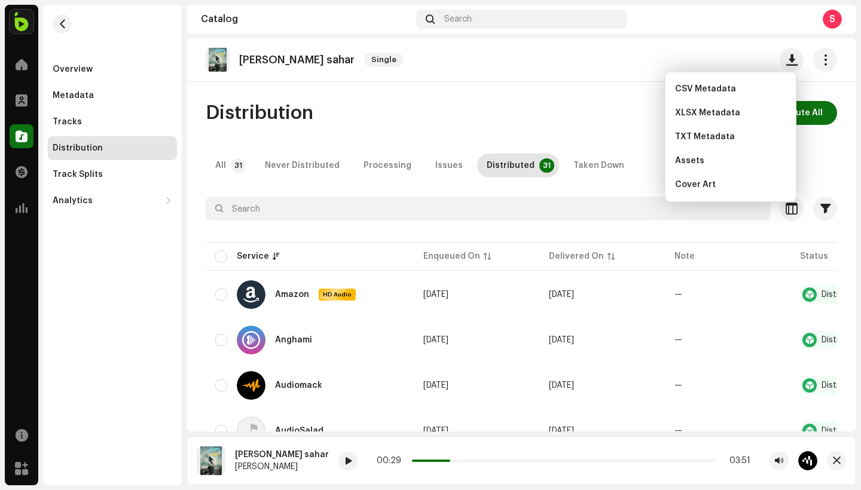
click at [618, 71] on div "Sapana ko sahar Single" at bounding box center [521, 60] width 631 height 24
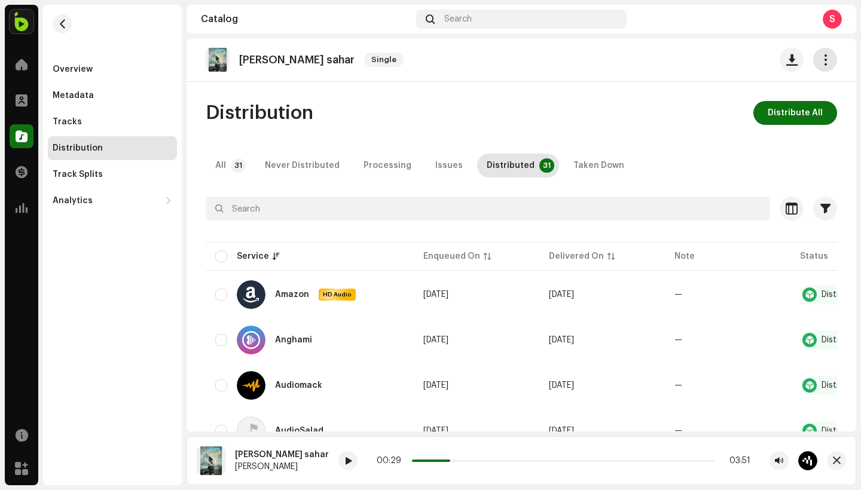
click at [813, 57] on button "button" at bounding box center [825, 60] width 24 height 24
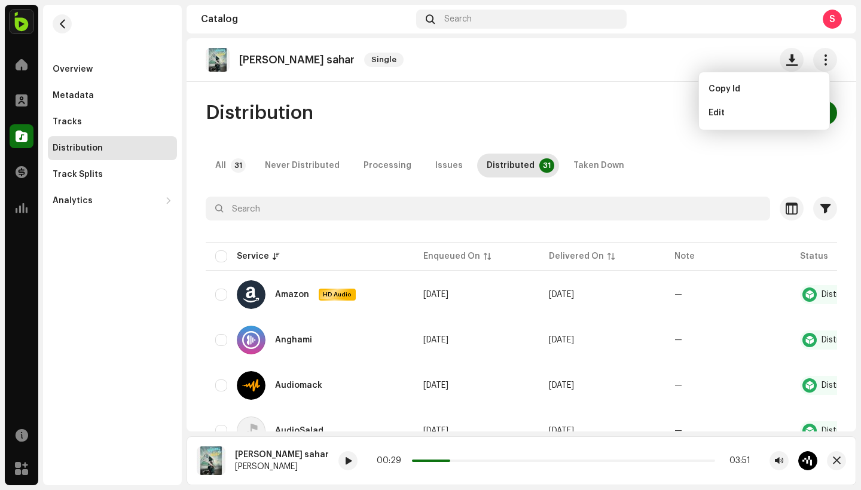
click at [563, 124] on div "Distribution Distribute All" at bounding box center [521, 113] width 631 height 24
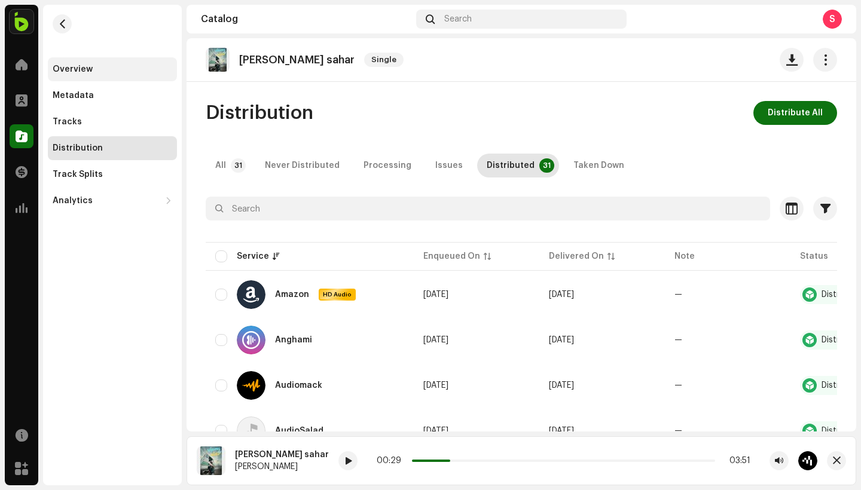
click at [94, 71] on div "Overview" at bounding box center [113, 70] width 120 height 10
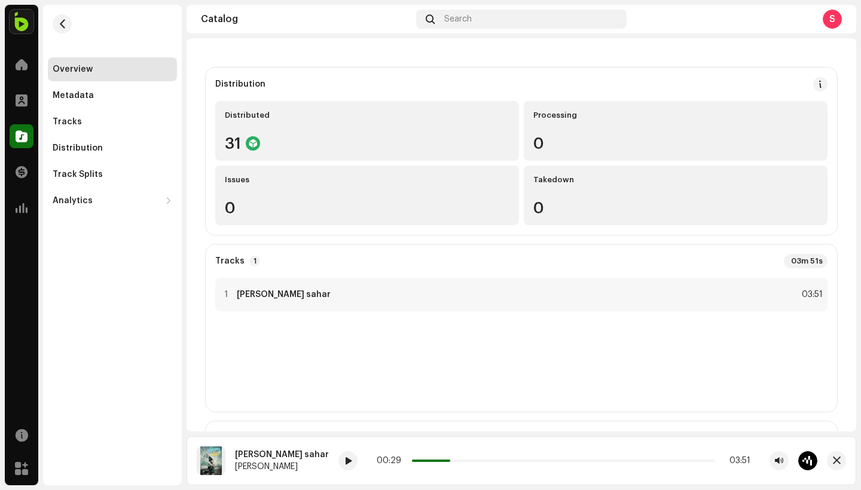
scroll to position [112, 0]
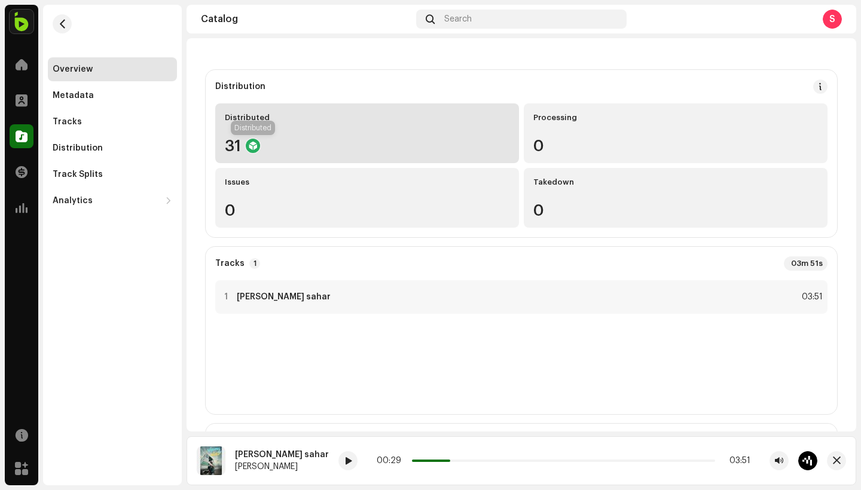
click at [248, 142] on div at bounding box center [253, 146] width 14 height 14
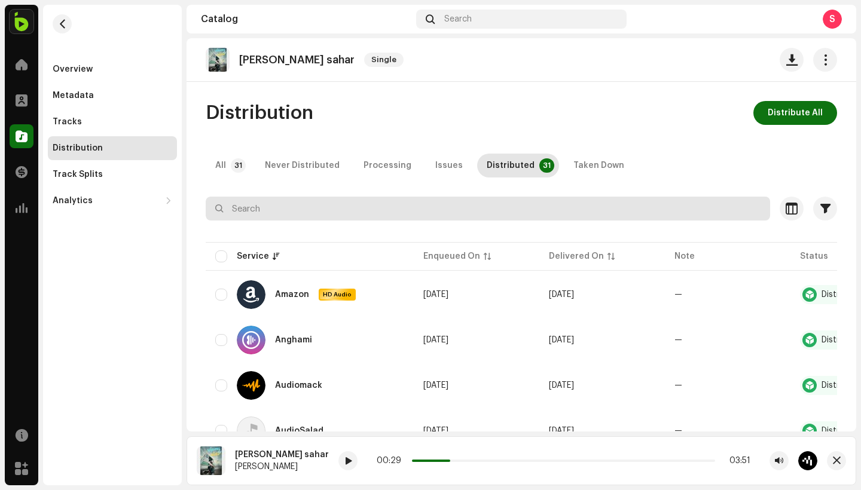
click at [326, 205] on input "text" at bounding box center [488, 209] width 564 height 24
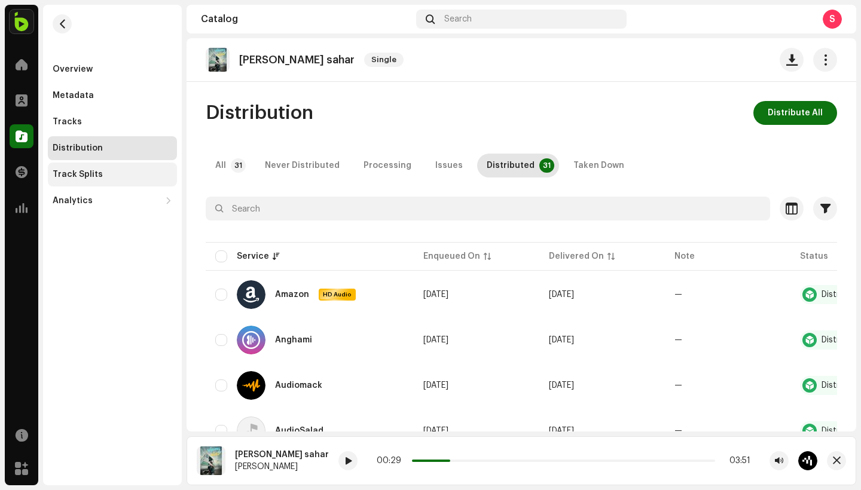
click at [92, 167] on div "Track Splits" at bounding box center [112, 175] width 129 height 24
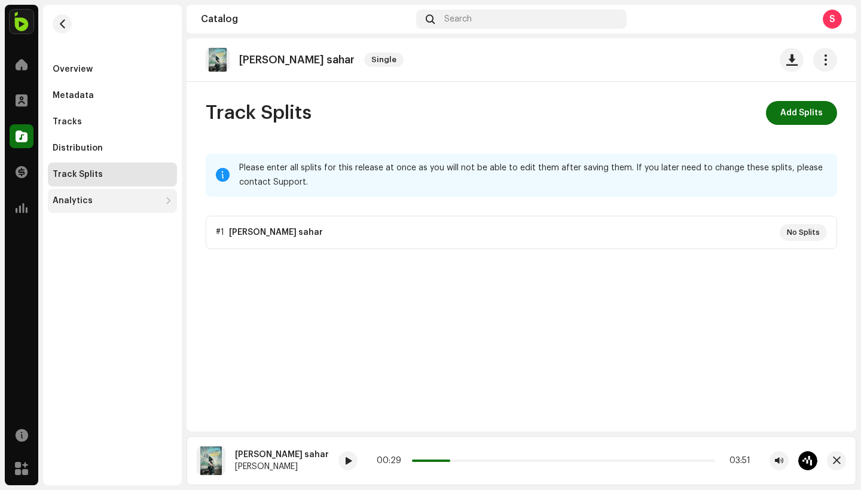
click at [133, 206] on div "Analytics" at bounding box center [112, 201] width 129 height 24
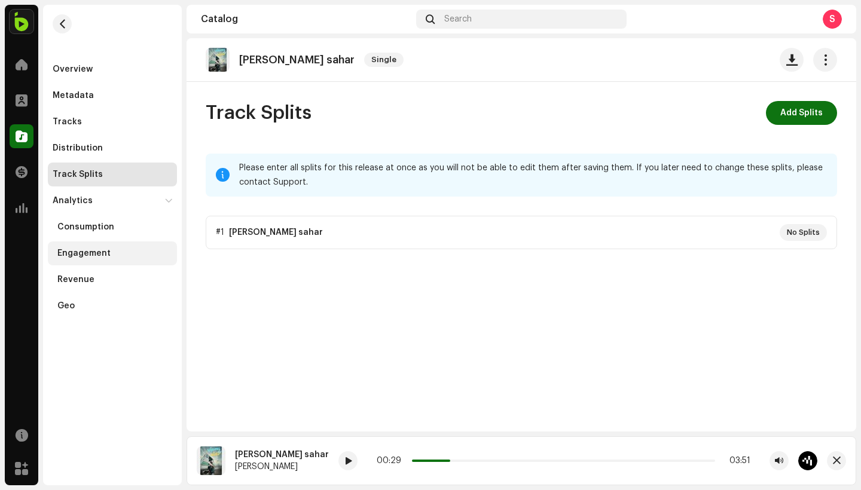
click at [129, 257] on div "Engagement" at bounding box center [114, 254] width 115 height 10
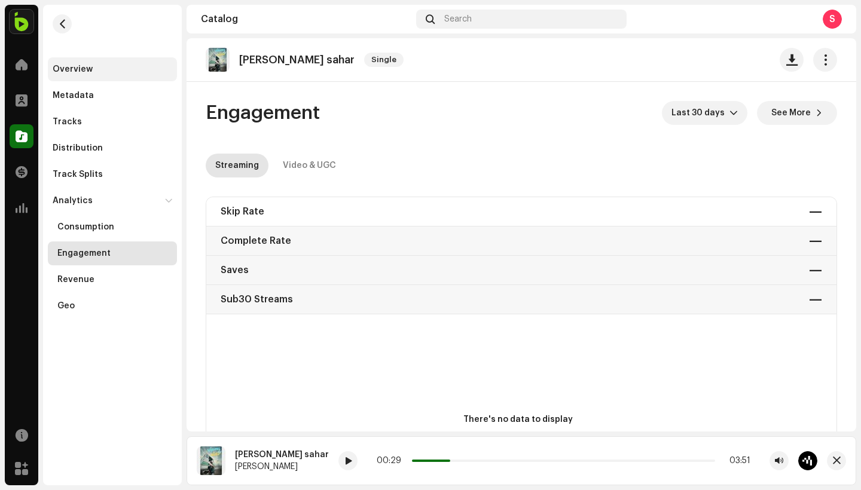
click at [84, 69] on div "Overview" at bounding box center [73, 70] width 40 height 10
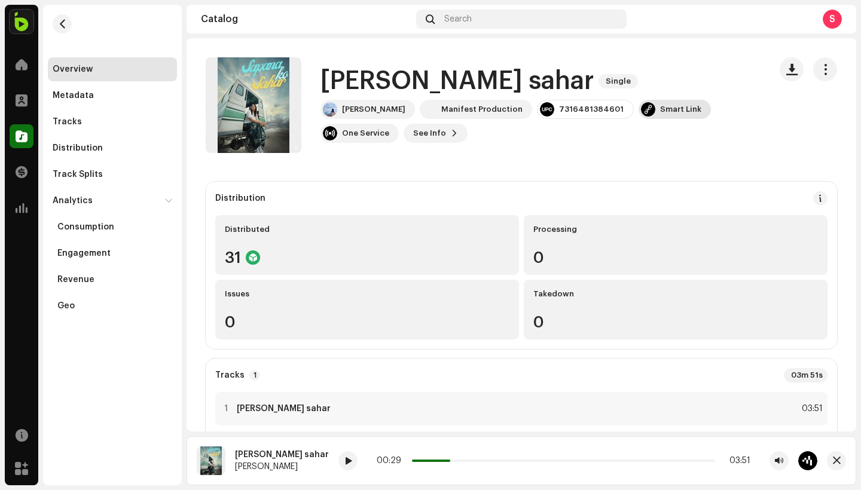
click at [660, 112] on div "Smart Link" at bounding box center [680, 110] width 41 height 10
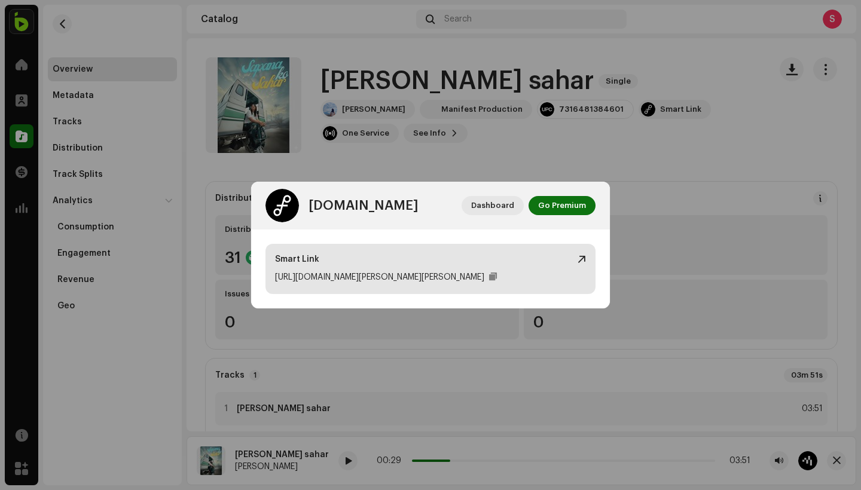
click at [478, 279] on div "https://ffm.to/eliza-pradhan-sapana-ko-sahar" at bounding box center [430, 277] width 311 height 14
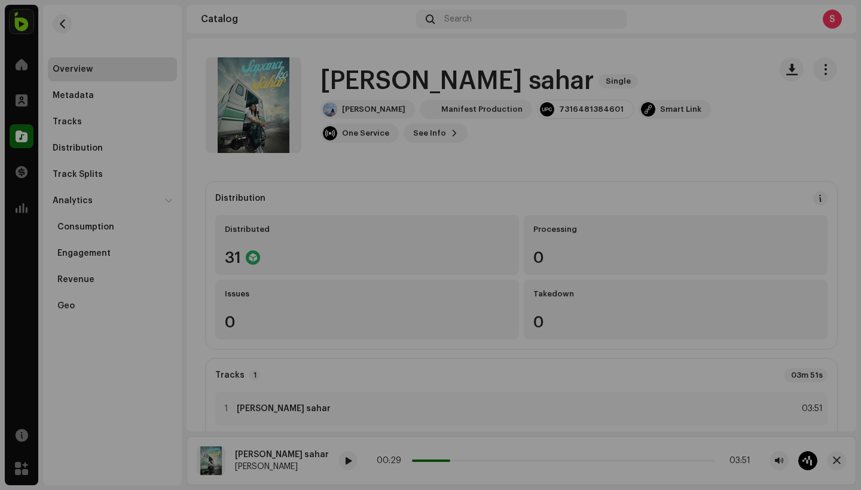
click at [610, 130] on div "feature.fm Dashboard Go Premium Smart Link https://ffm.to/eliza-pradhan-sapana-…" at bounding box center [430, 245] width 861 height 490
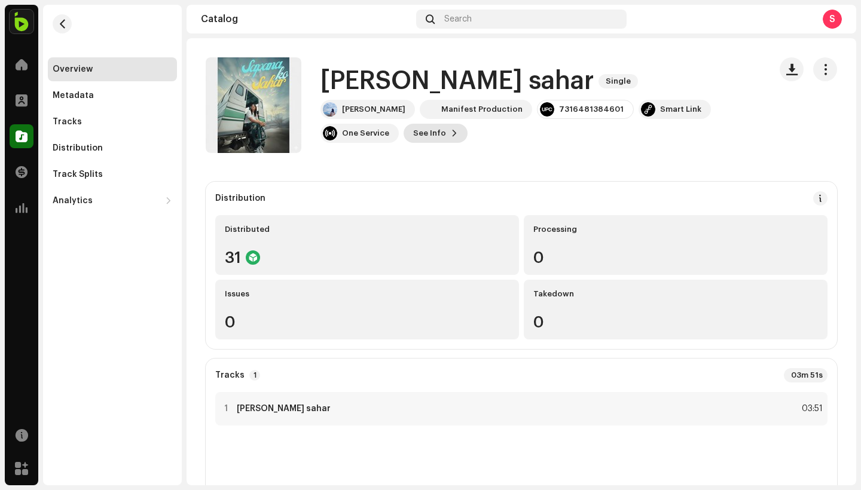
click at [441, 136] on span "See Info" at bounding box center [429, 133] width 33 height 24
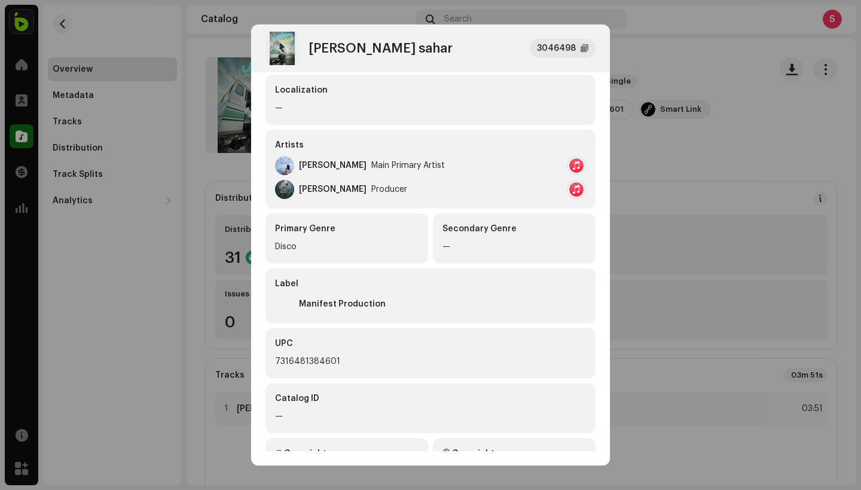
scroll to position [202, 0]
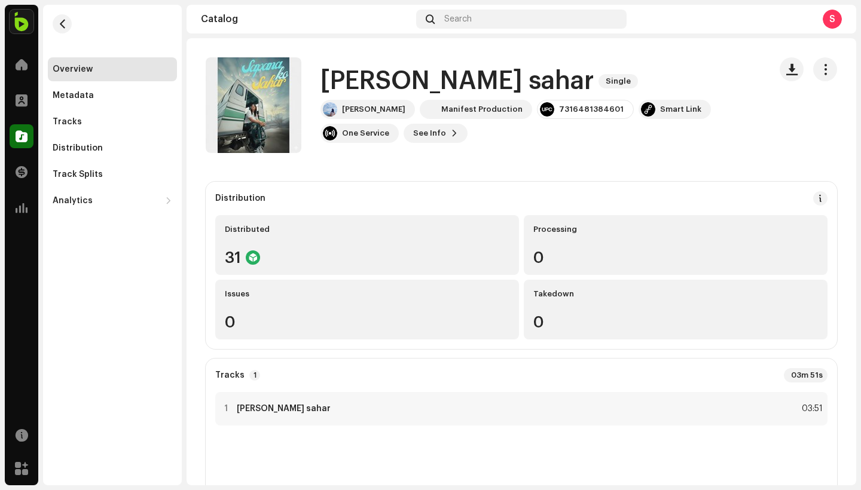
click at [762, 54] on div "[PERSON_NAME] sahar 3046498 Metadata Distribution Metadata Language English Rel…" at bounding box center [430, 245] width 861 height 490
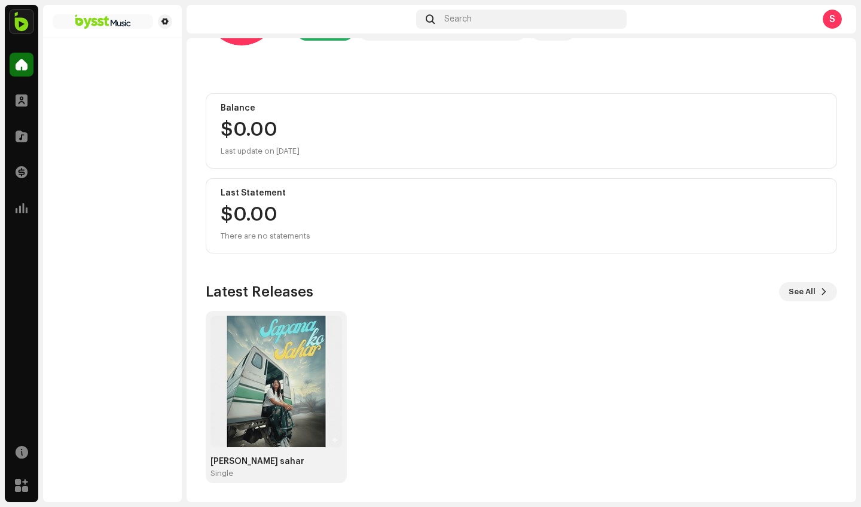
scroll to position [84, 0]
click at [820, 292] on span at bounding box center [823, 292] width 7 height 10
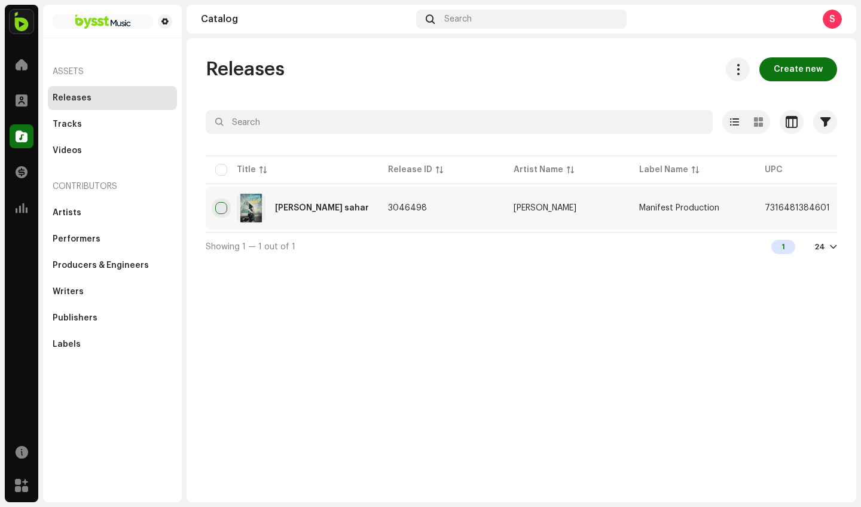
click at [218, 209] on input "checkbox" at bounding box center [221, 208] width 12 height 12
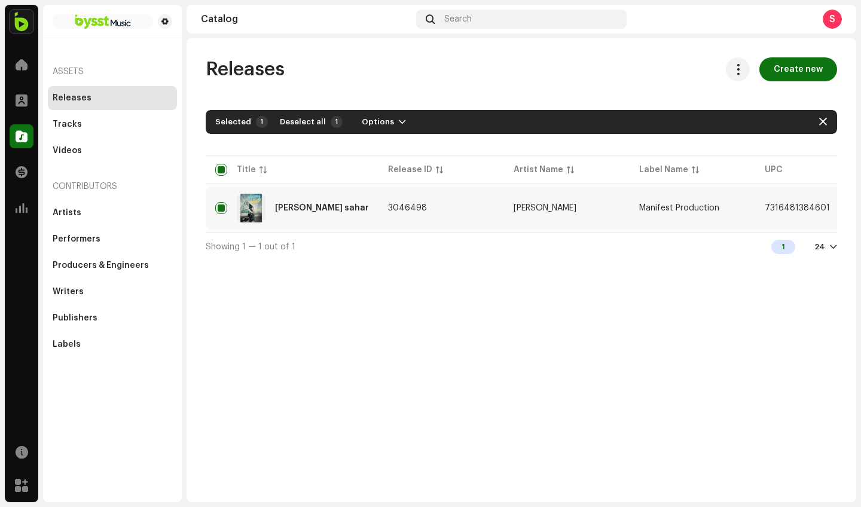
drag, startPoint x: 222, startPoint y: 204, endPoint x: 435, endPoint y: 276, distance: 224.6
click at [222, 205] on input "Row Selected" at bounding box center [221, 208] width 12 height 12
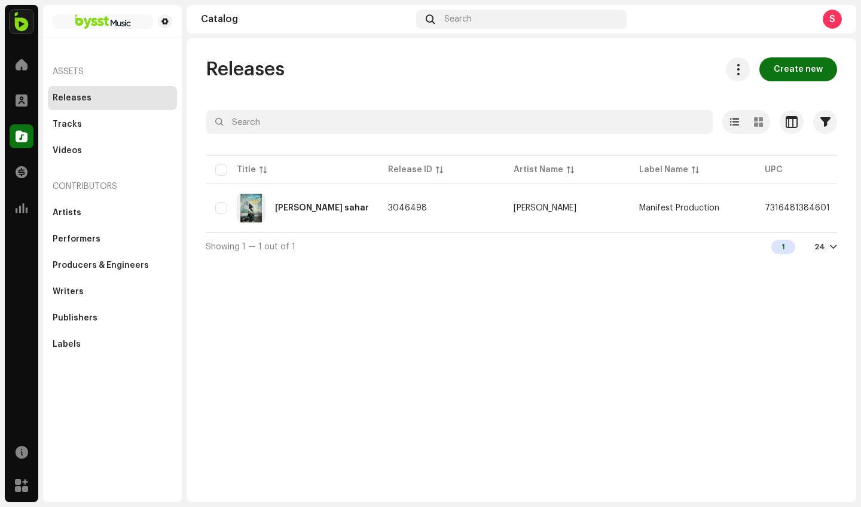
click at [435, 276] on div "Releases Create new Selected 0 Options Filters Distribution status Never Distri…" at bounding box center [522, 270] width 670 height 464
click at [80, 126] on div "Tracks" at bounding box center [113, 125] width 120 height 10
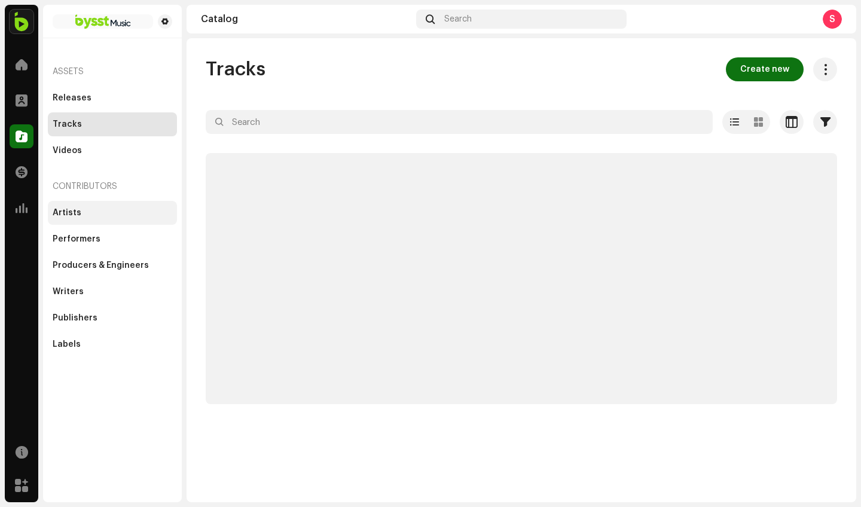
click at [69, 209] on div "Artists" at bounding box center [67, 213] width 29 height 10
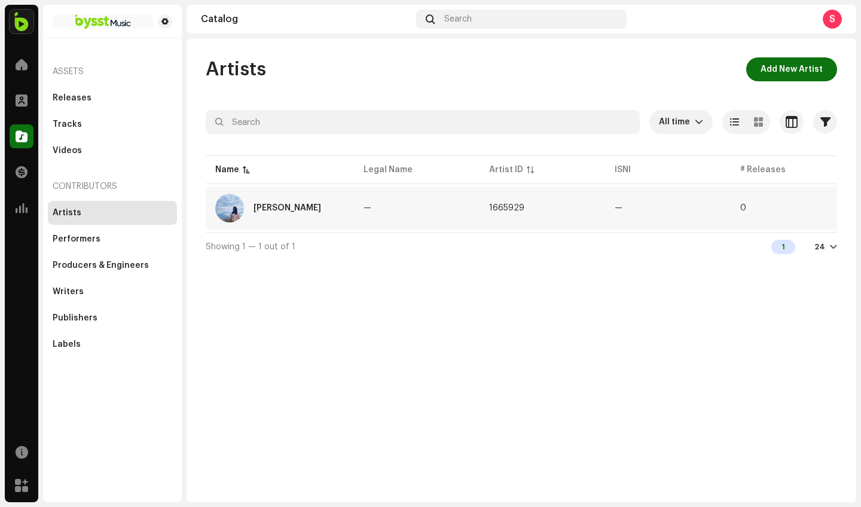
click at [475, 209] on td "—" at bounding box center [417, 208] width 126 height 43
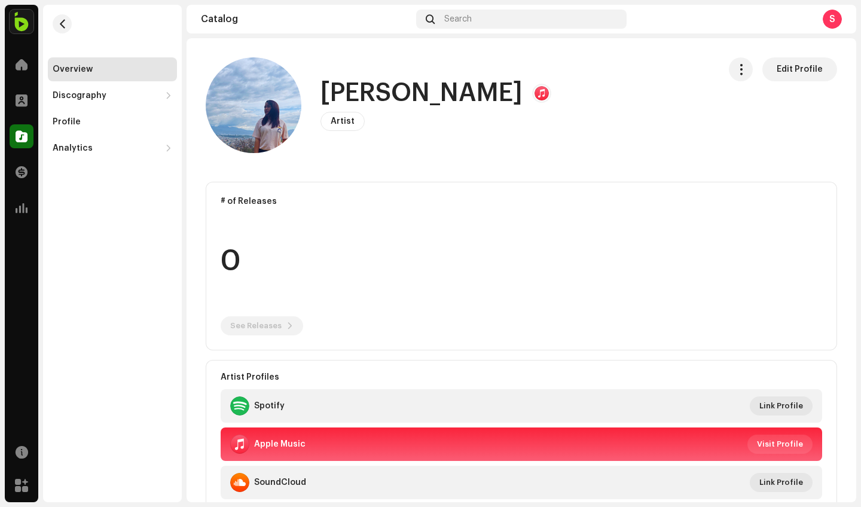
scroll to position [102, 0]
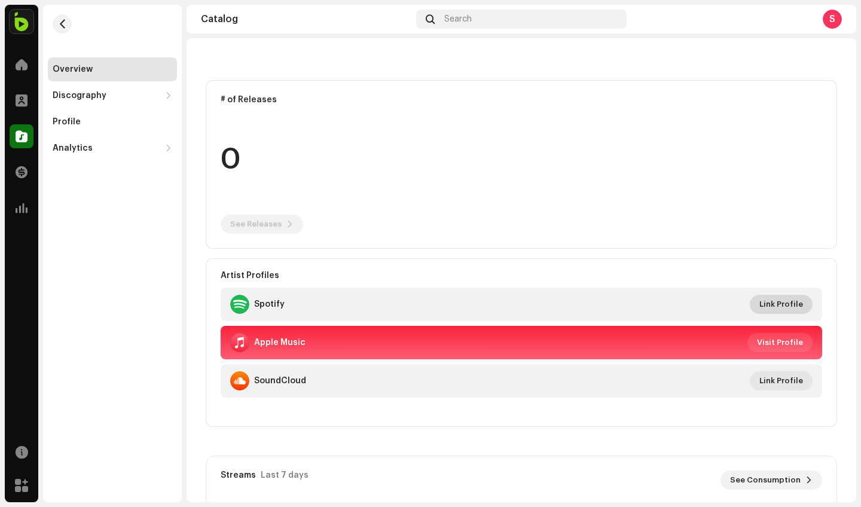
click at [759, 304] on span "Link Profile" at bounding box center [781, 304] width 44 height 24
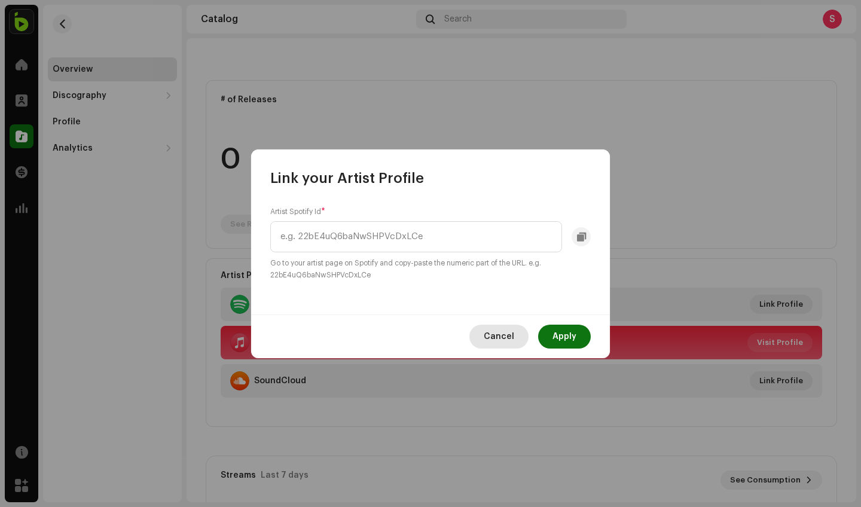
click at [502, 332] on span "Cancel" at bounding box center [499, 337] width 30 height 24
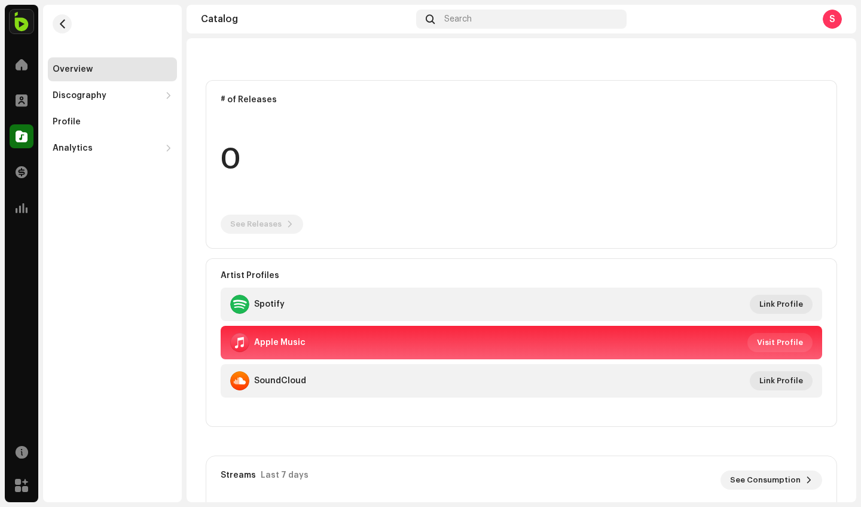
click at [667, 306] on div "Spotify Link Profile" at bounding box center [521, 304] width 582 height 19
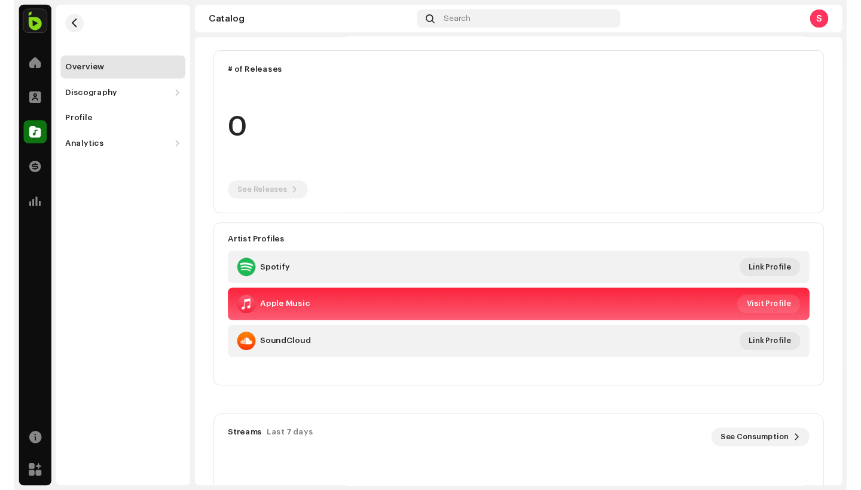
scroll to position [99, 0]
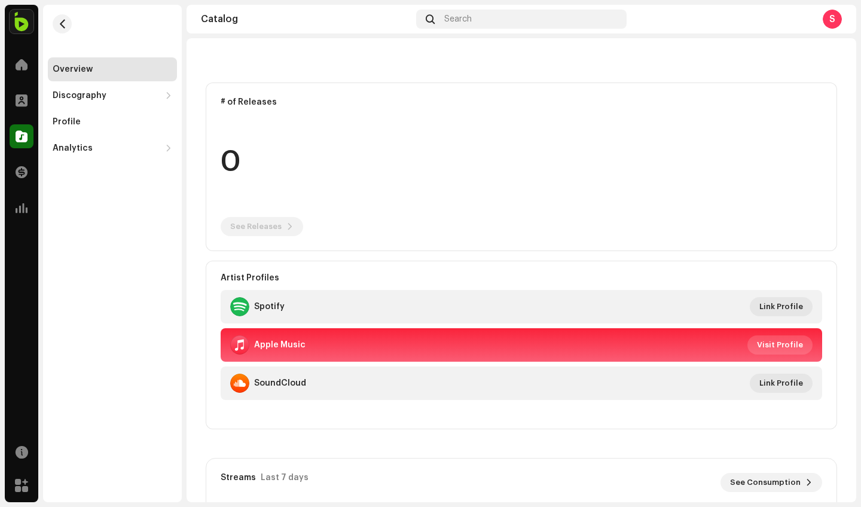
click at [780, 346] on span "Visit Profile" at bounding box center [780, 345] width 46 height 24
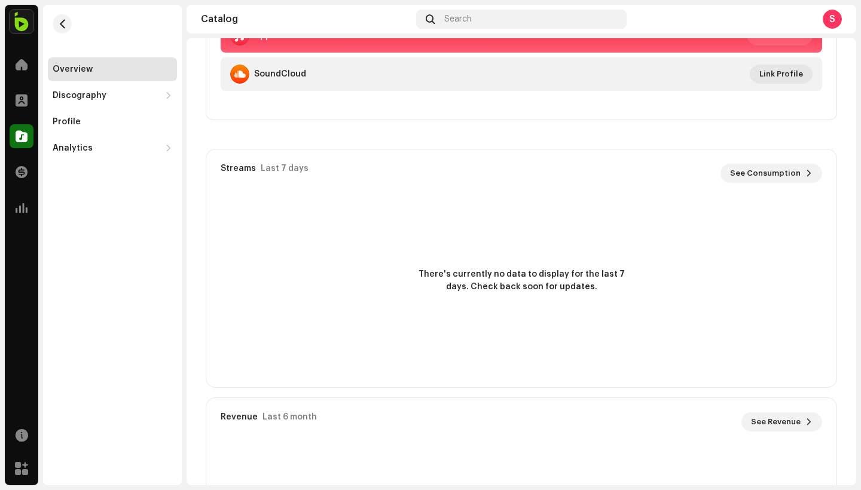
scroll to position [252, 0]
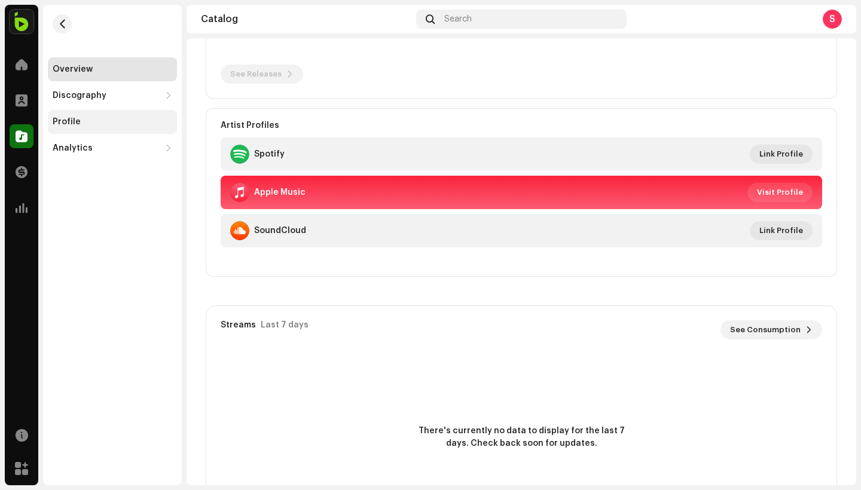
click at [131, 117] on div "Profile" at bounding box center [113, 122] width 120 height 10
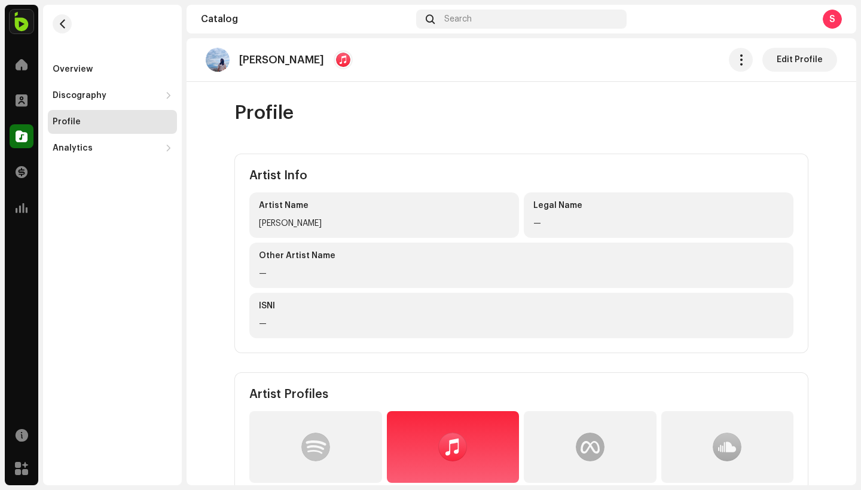
scroll to position [112, 0]
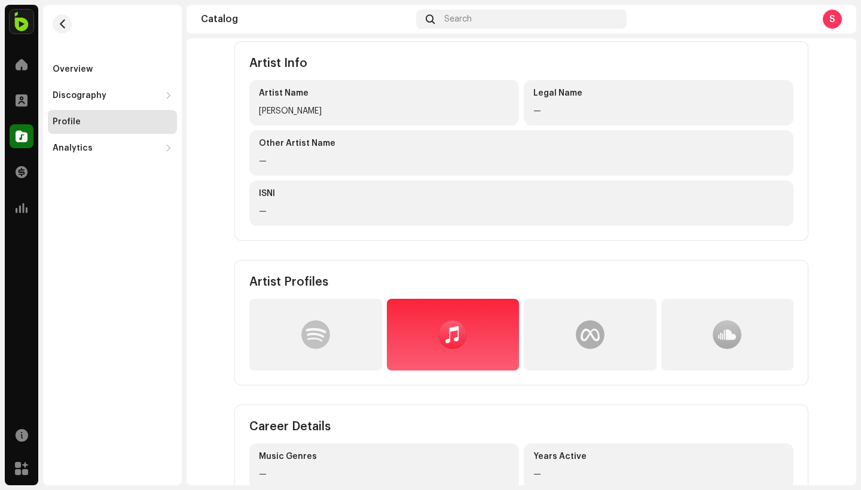
click at [300, 349] on div at bounding box center [315, 335] width 133 height 72
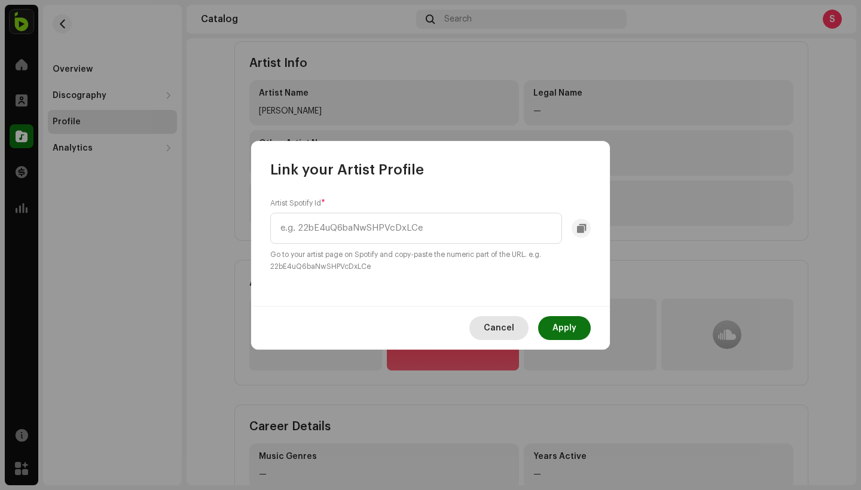
click at [508, 322] on span "Cancel" at bounding box center [499, 328] width 30 height 24
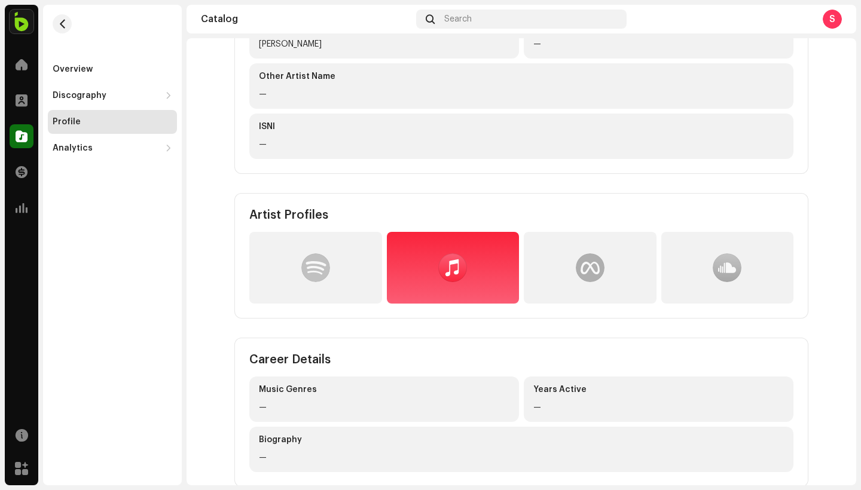
scroll to position [0, 0]
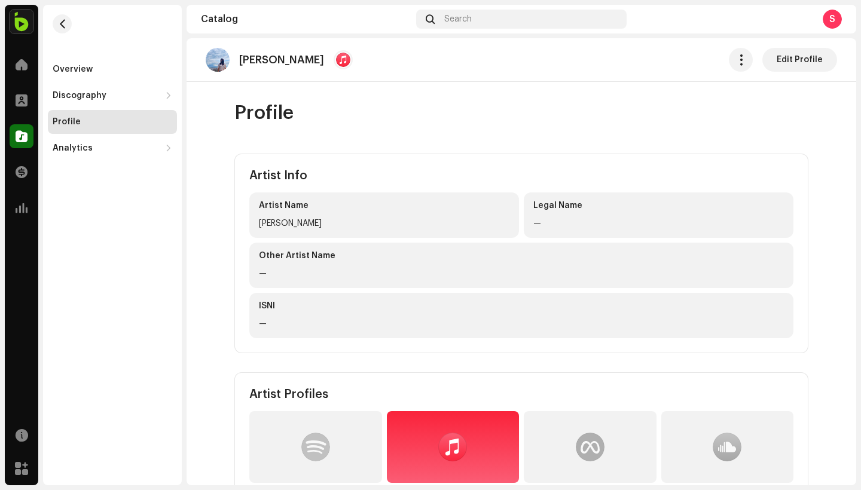
click at [578, 227] on div "—" at bounding box center [658, 223] width 251 height 14
click at [23, 63] on span at bounding box center [22, 65] width 12 height 10
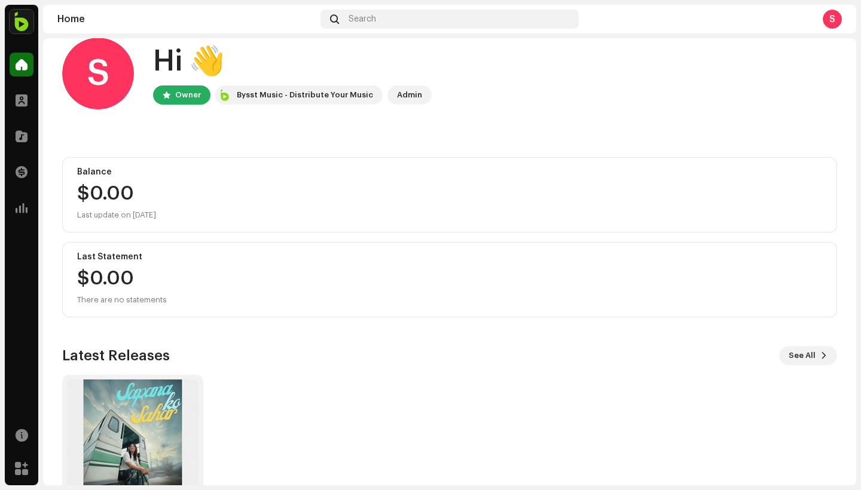
scroll to position [100, 0]
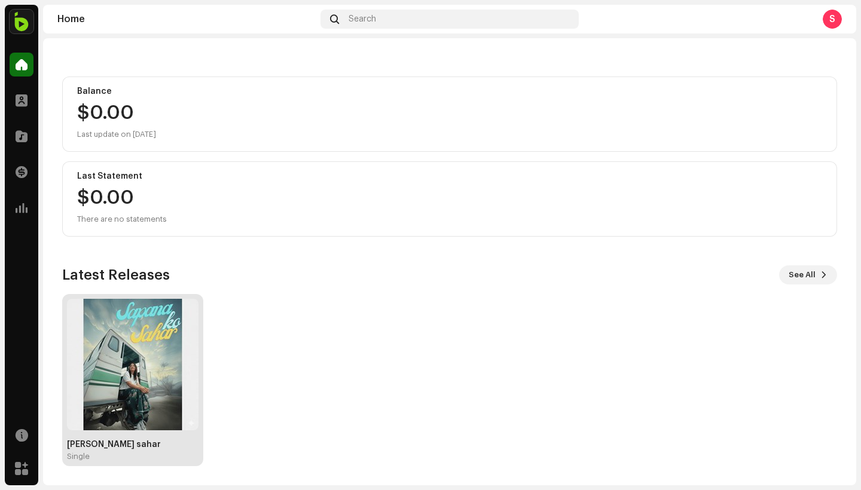
click at [150, 400] on img at bounding box center [133, 365] width 132 height 132
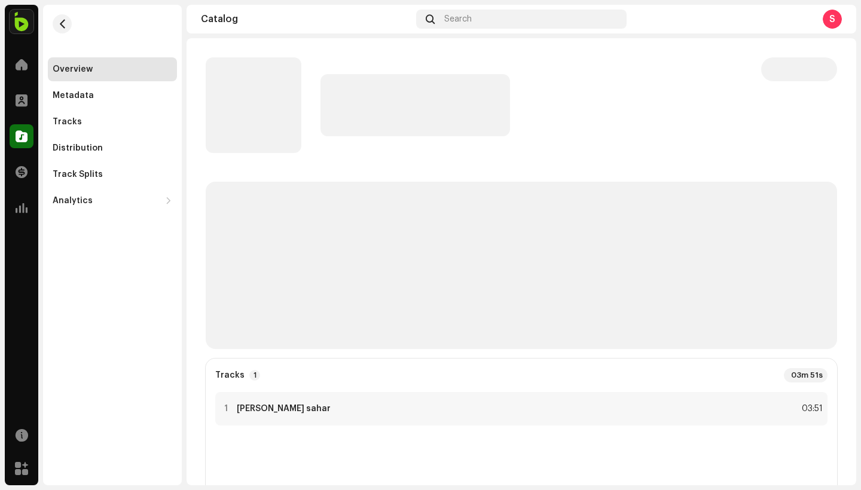
scroll to position [23, 0]
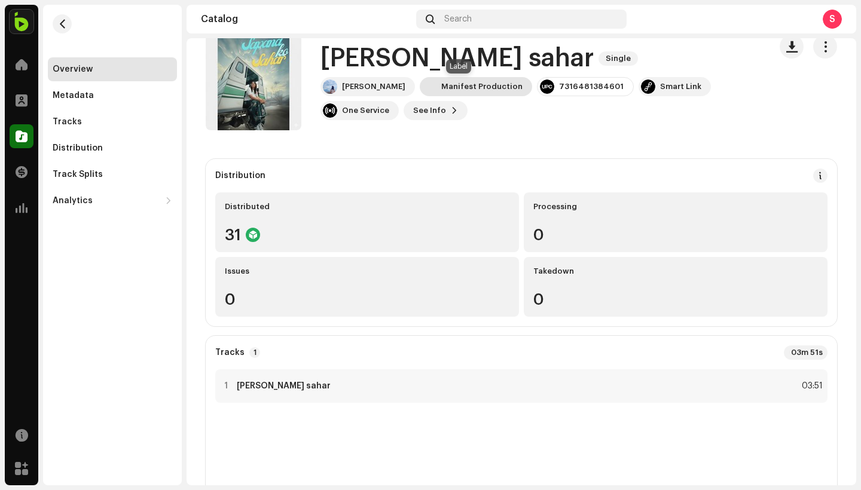
click at [483, 82] on div "Manifest Production" at bounding box center [481, 87] width 81 height 10
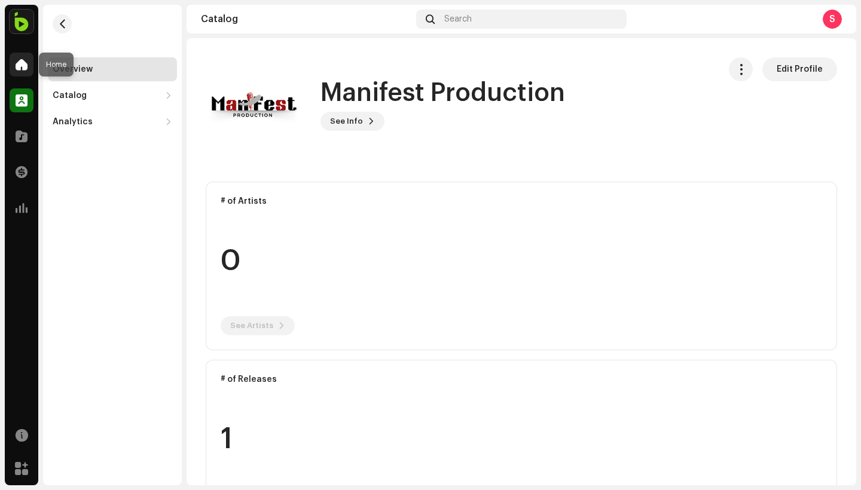
click at [32, 55] on div at bounding box center [22, 65] width 24 height 24
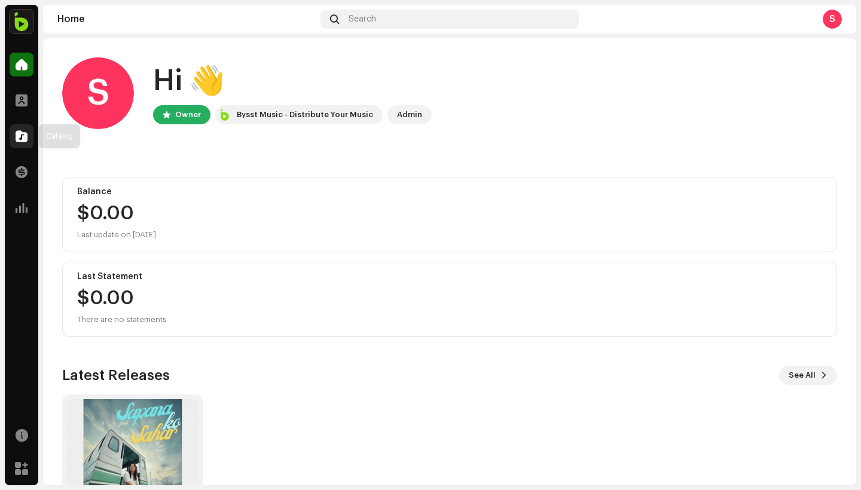
click at [21, 135] on span at bounding box center [22, 137] width 12 height 10
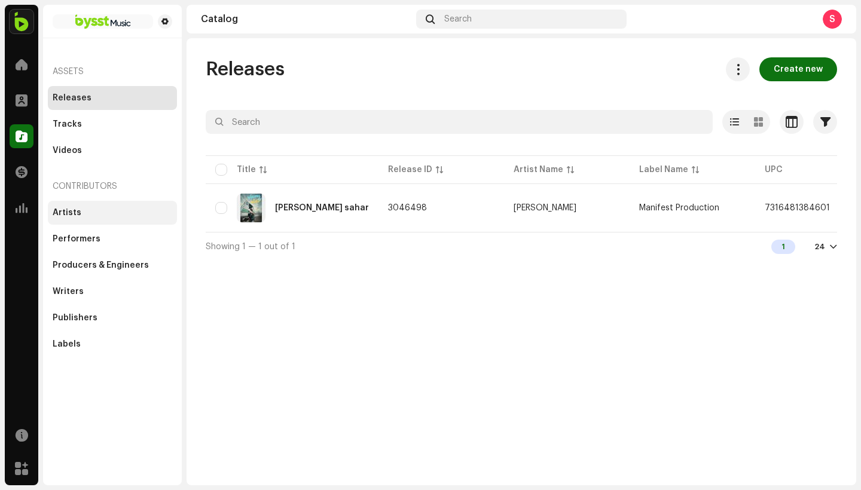
click at [105, 216] on div "Artists" at bounding box center [113, 213] width 120 height 10
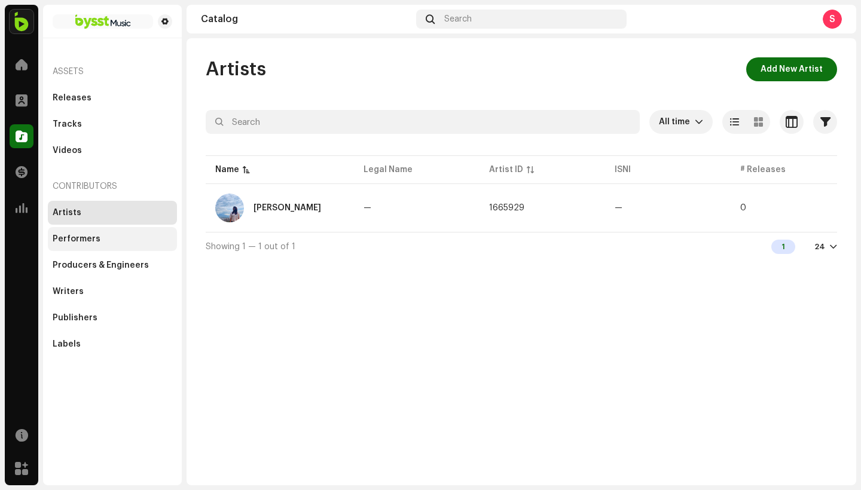
click at [114, 239] on div "Performers" at bounding box center [113, 239] width 120 height 10
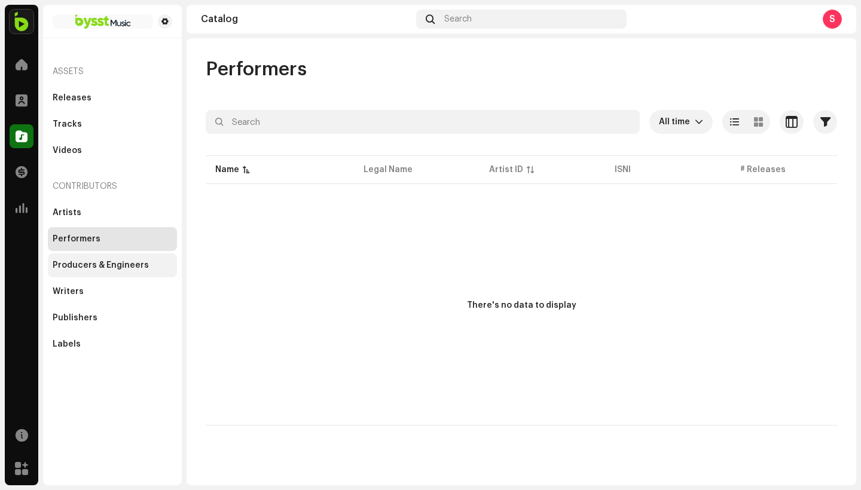
click at [122, 268] on div "Producers & Engineers" at bounding box center [101, 266] width 96 height 10
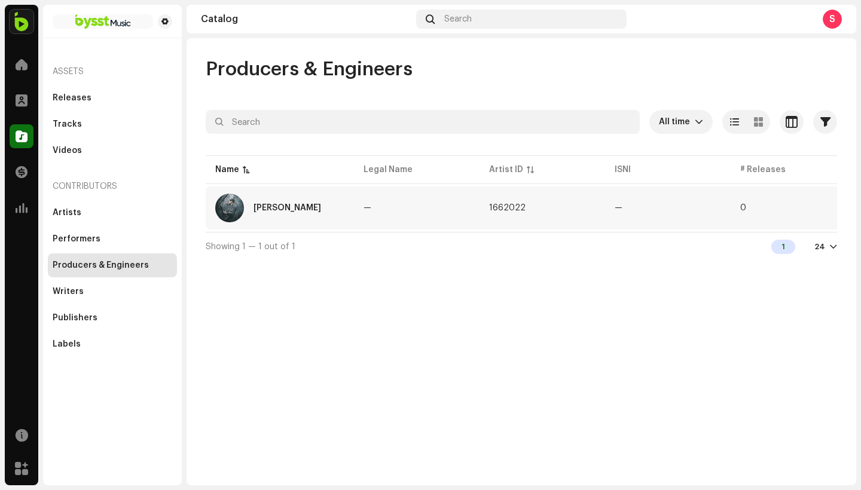
click at [344, 215] on td "[PERSON_NAME]" at bounding box center [280, 208] width 148 height 43
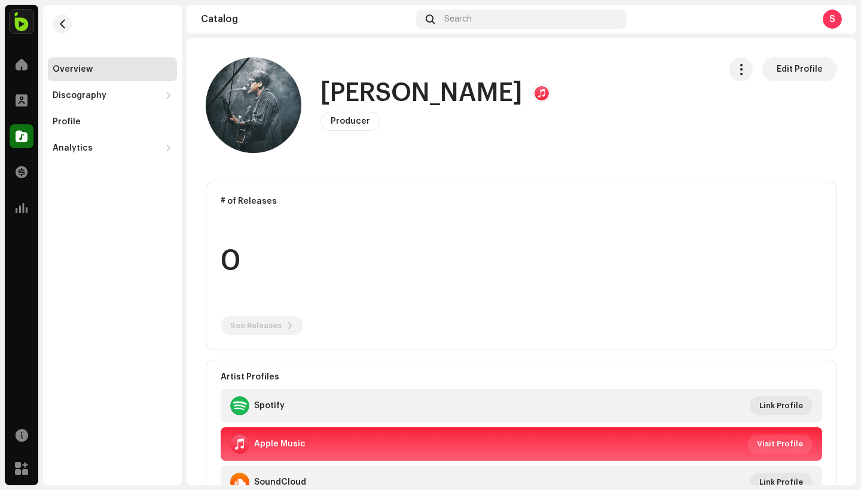
scroll to position [93, 0]
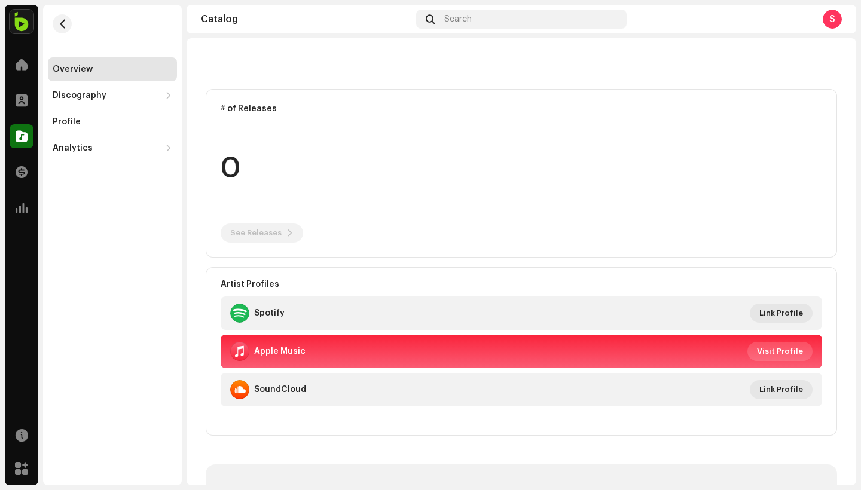
click at [771, 345] on span "Visit Profile" at bounding box center [780, 352] width 46 height 24
